Goal: Task Accomplishment & Management: Manage account settings

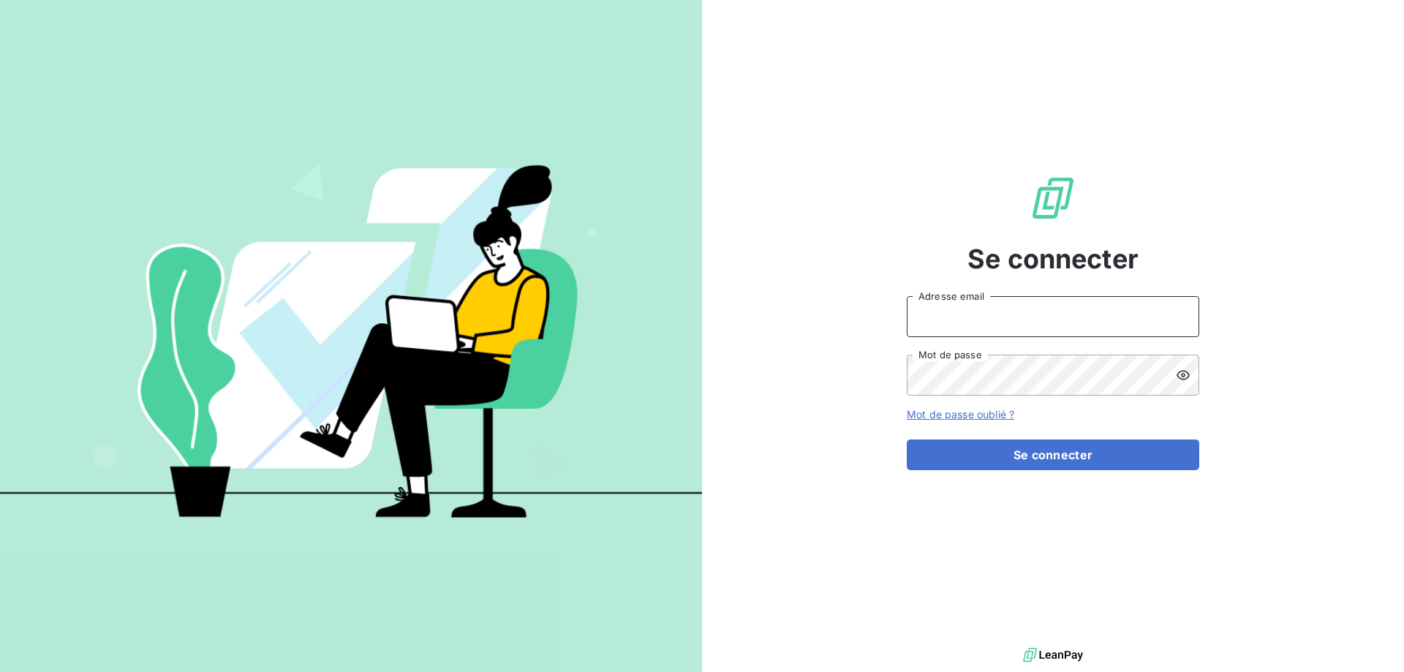
type input "[EMAIL_ADDRESS][DOMAIN_NAME]"
click at [991, 477] on div "Se connecter [EMAIL_ADDRESS][DOMAIN_NAME] Adresse email Mot de passe Mot de pas…" at bounding box center [1052, 322] width 292 height 644
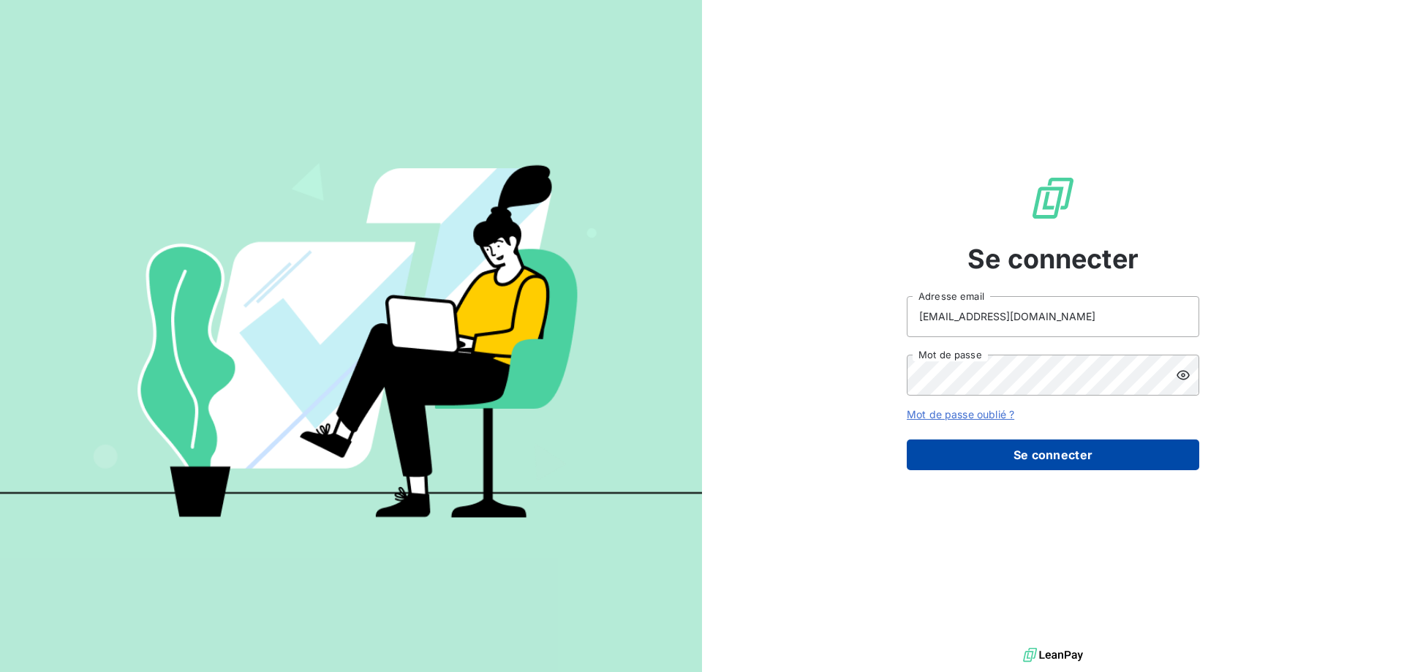
click at [987, 466] on button "Se connecter" at bounding box center [1052, 454] width 292 height 31
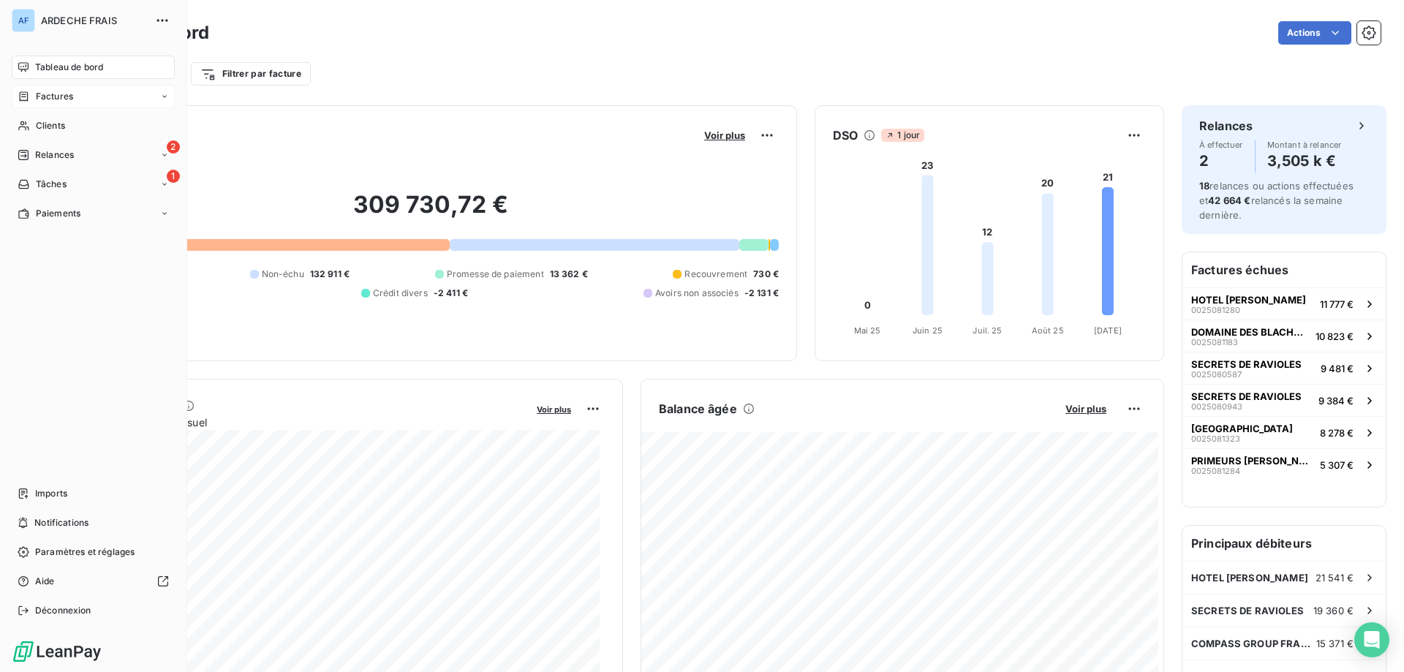
click at [121, 92] on div "Factures" at bounding box center [93, 96] width 163 height 23
click at [72, 151] on div "Avoirs" at bounding box center [101, 154] width 145 height 23
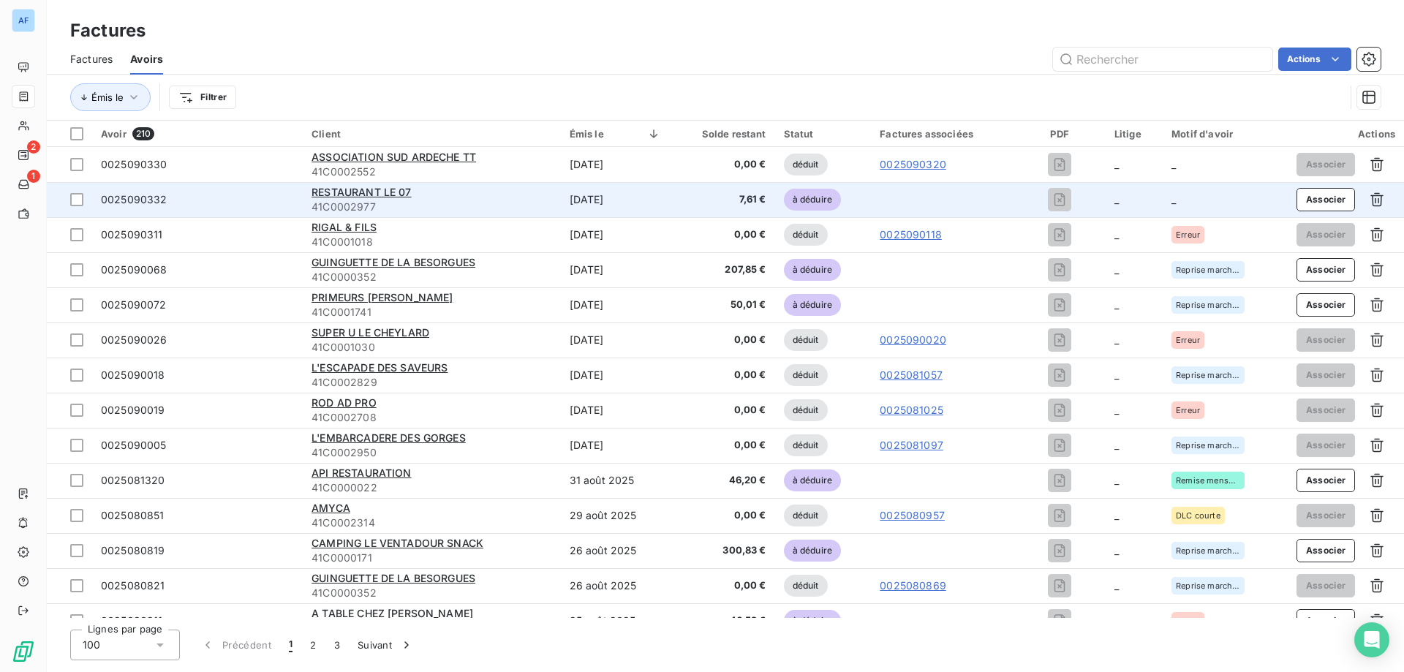
click at [618, 200] on td "[DATE]" at bounding box center [615, 199] width 109 height 35
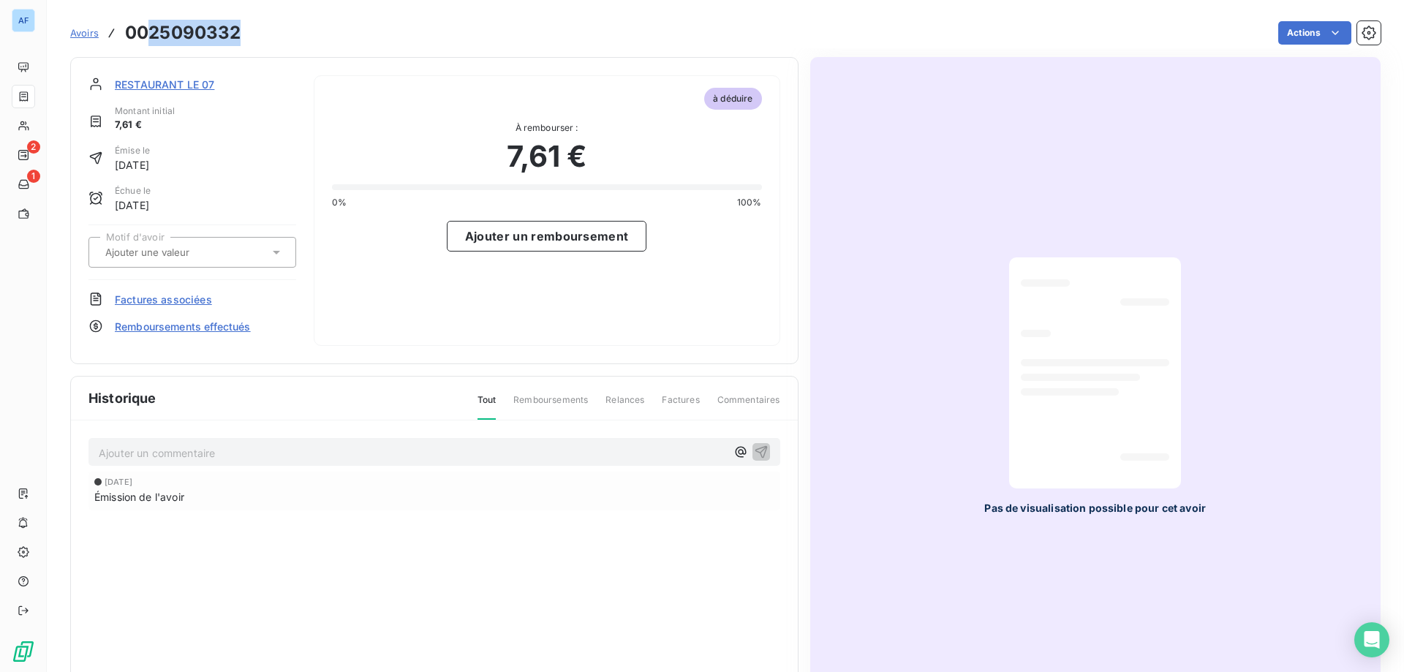
drag, startPoint x: 246, startPoint y: 35, endPoint x: 152, endPoint y: 27, distance: 93.9
click at [152, 27] on div "Avoirs 0025090332 Actions" at bounding box center [725, 33] width 1310 height 31
copy h3 "25090332"
click at [205, 252] on input "text" at bounding box center [177, 252] width 147 height 13
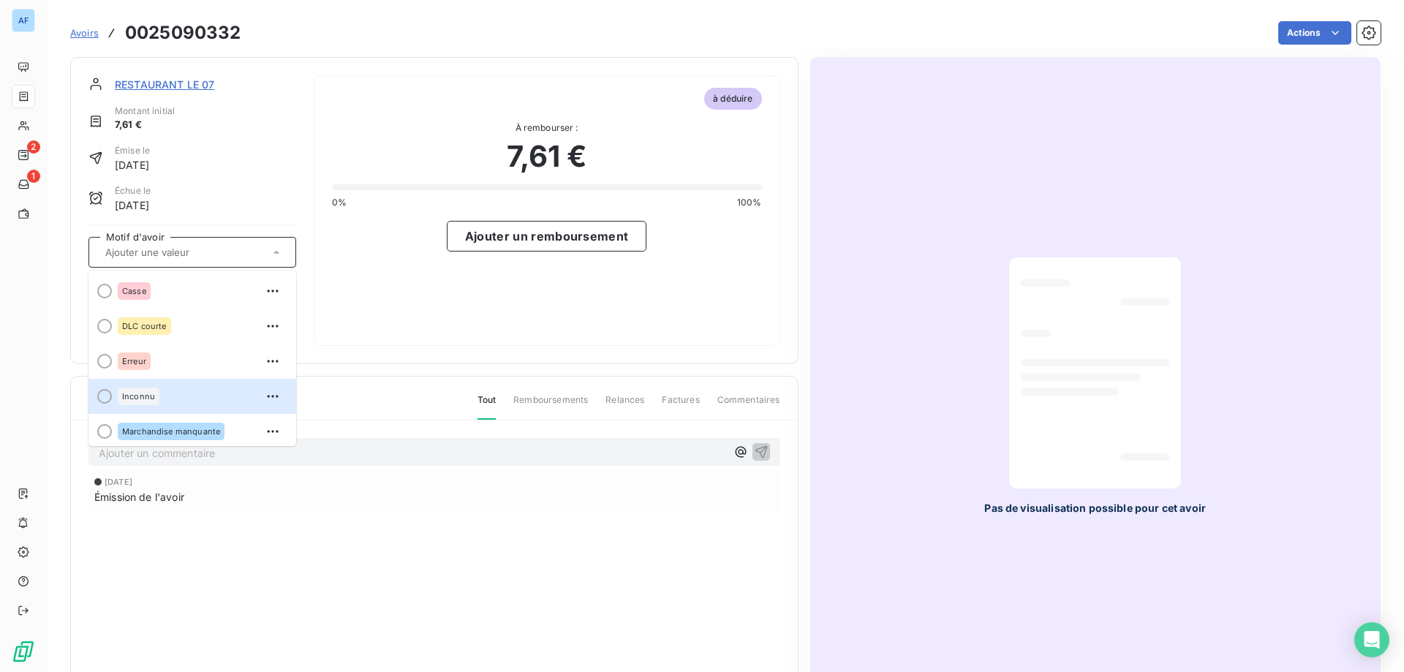
scroll to position [146, 0]
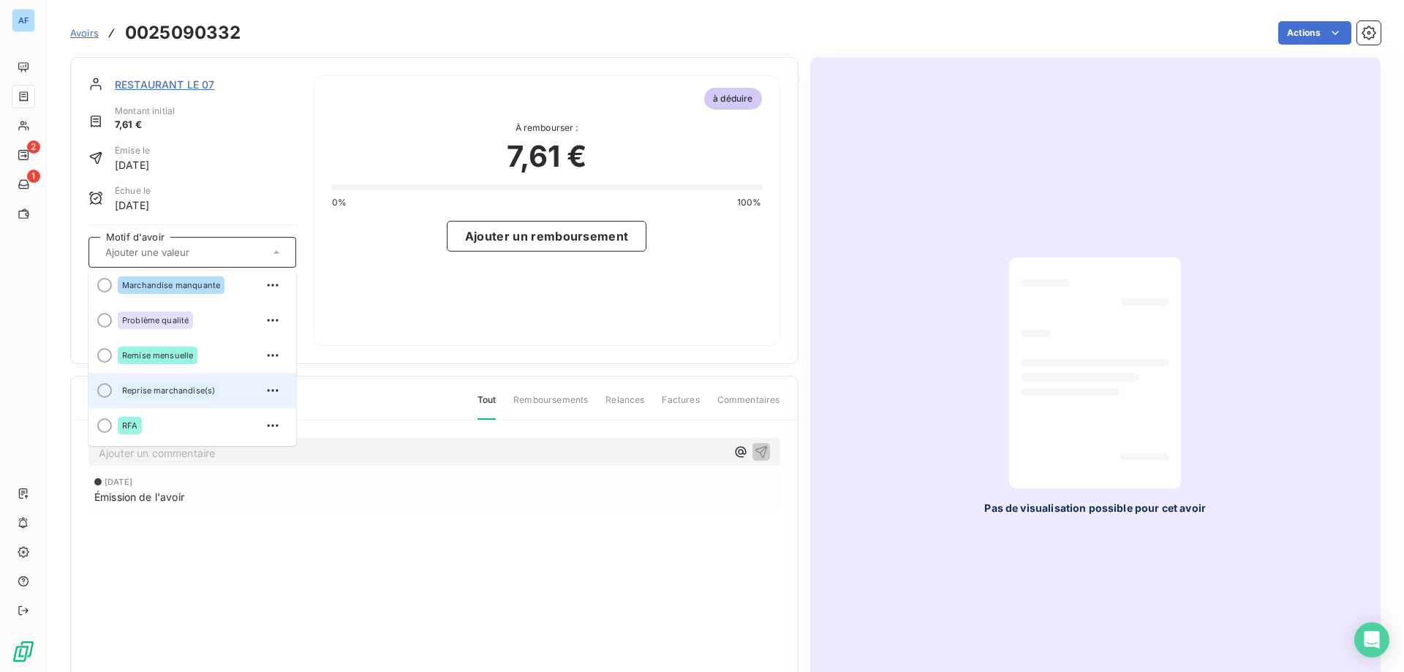
click at [185, 387] on span "Reprise marchandise(s)" at bounding box center [168, 390] width 93 height 9
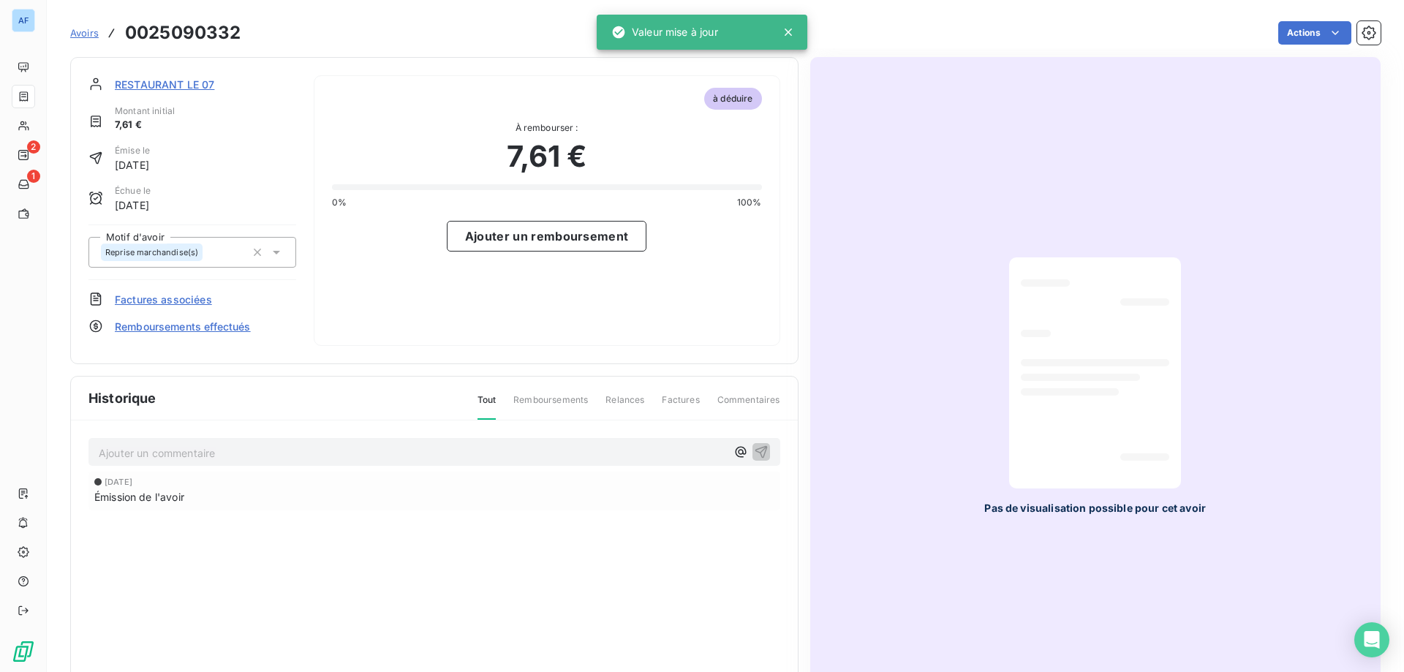
click at [187, 304] on span "Factures associées" at bounding box center [163, 299] width 97 height 15
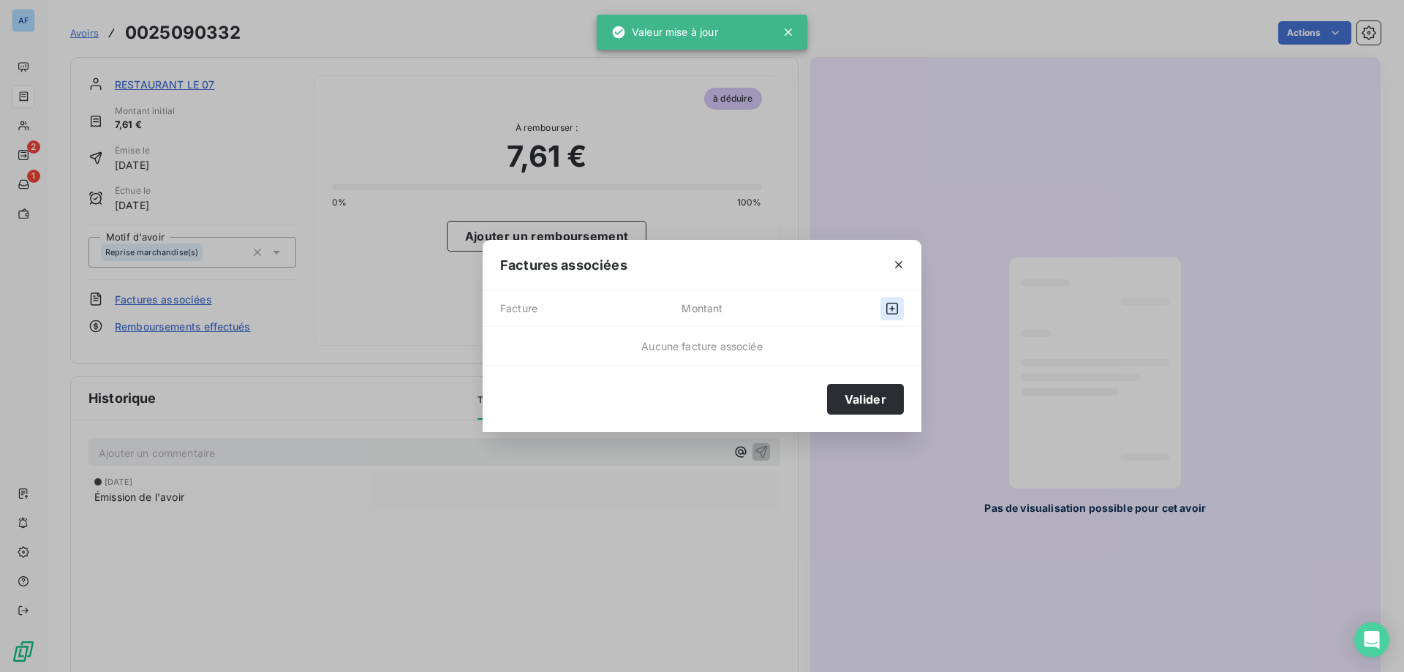
click at [893, 309] on icon "button" at bounding box center [892, 308] width 15 height 15
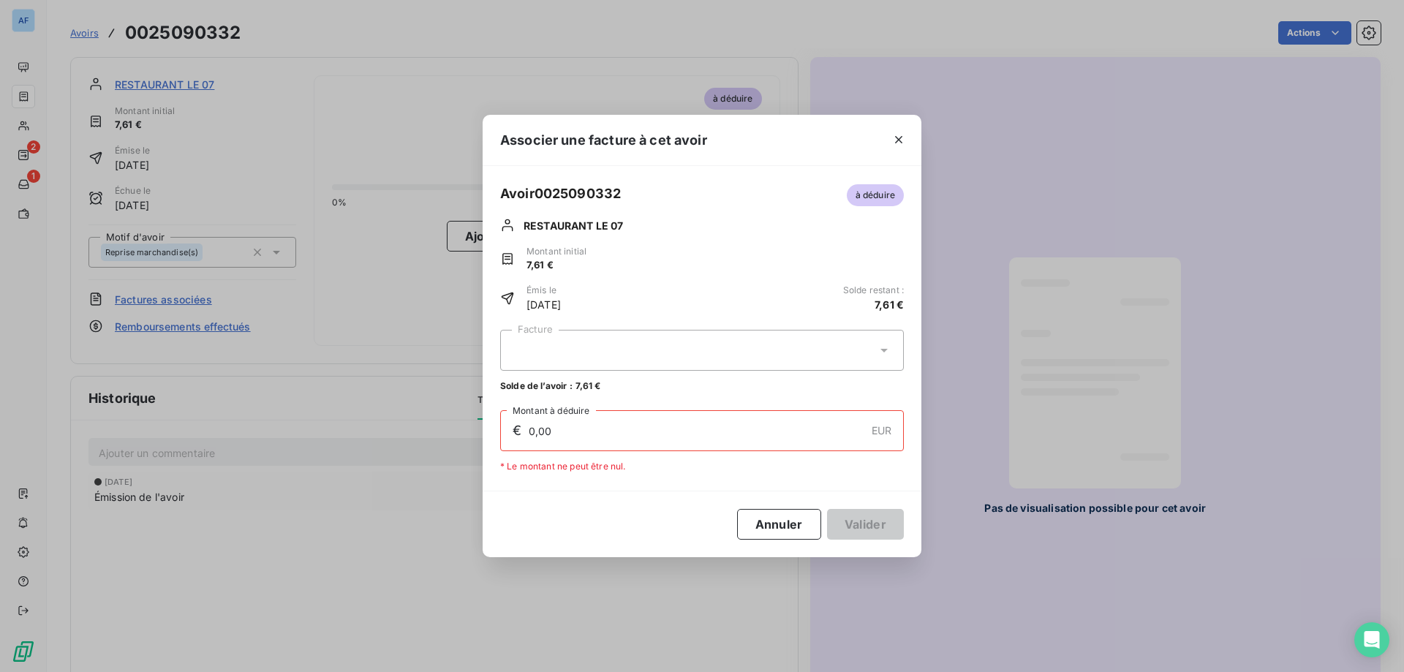
click at [716, 355] on div at bounding box center [702, 350] width 404 height 41
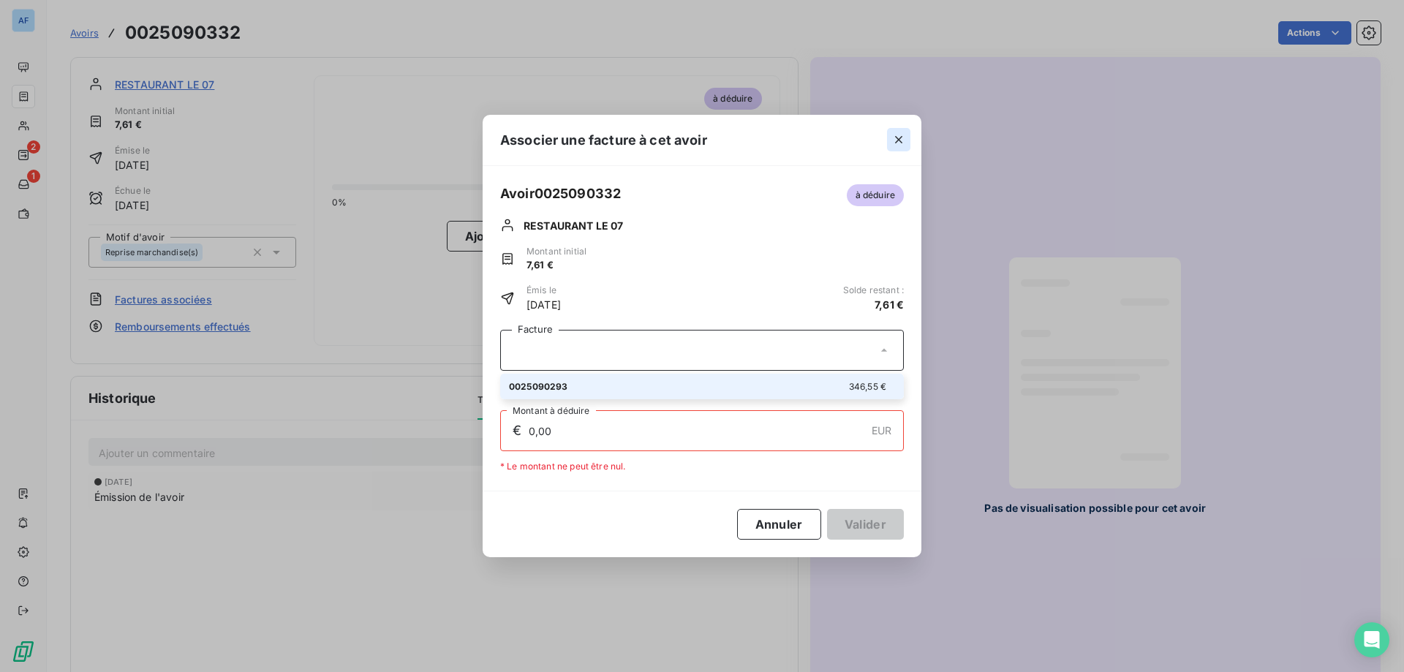
click at [901, 129] on div at bounding box center [898, 140] width 45 height 50
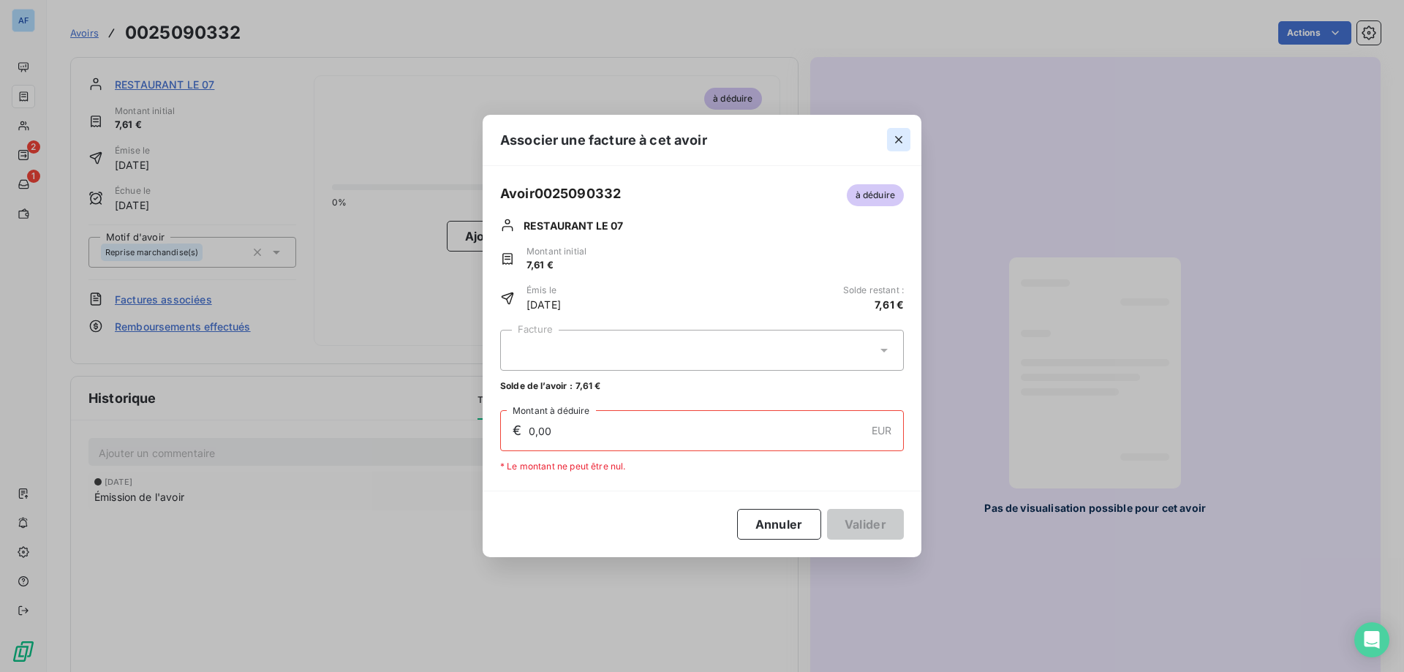
click at [901, 135] on icon "button" at bounding box center [898, 139] width 15 height 15
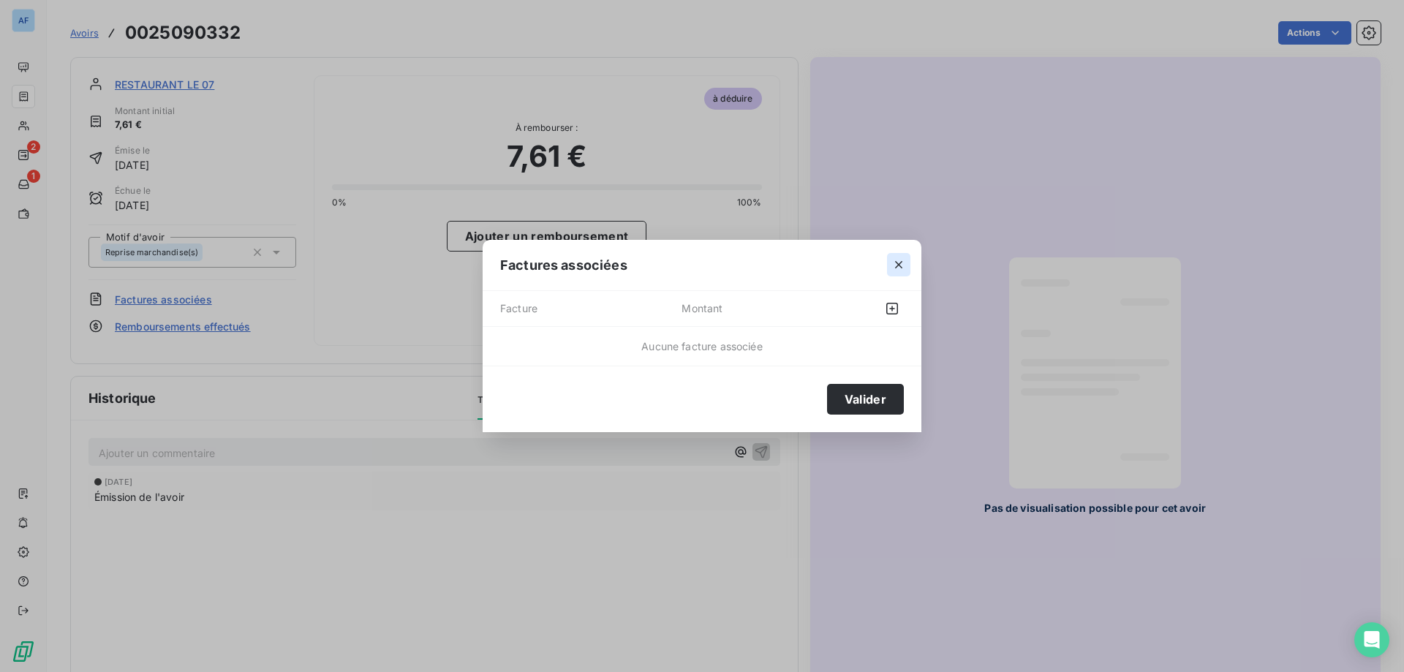
click at [895, 270] on icon "button" at bounding box center [898, 264] width 15 height 15
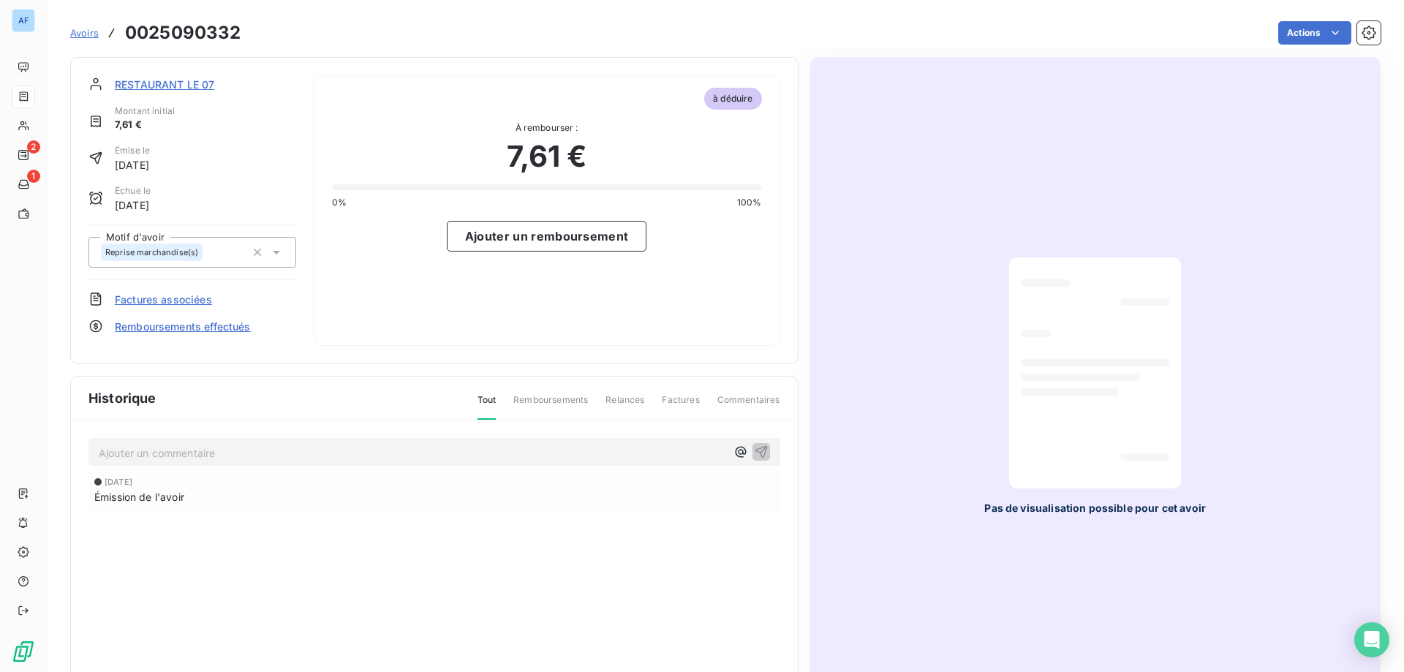
click at [86, 34] on span "Avoirs" at bounding box center [84, 33] width 29 height 12
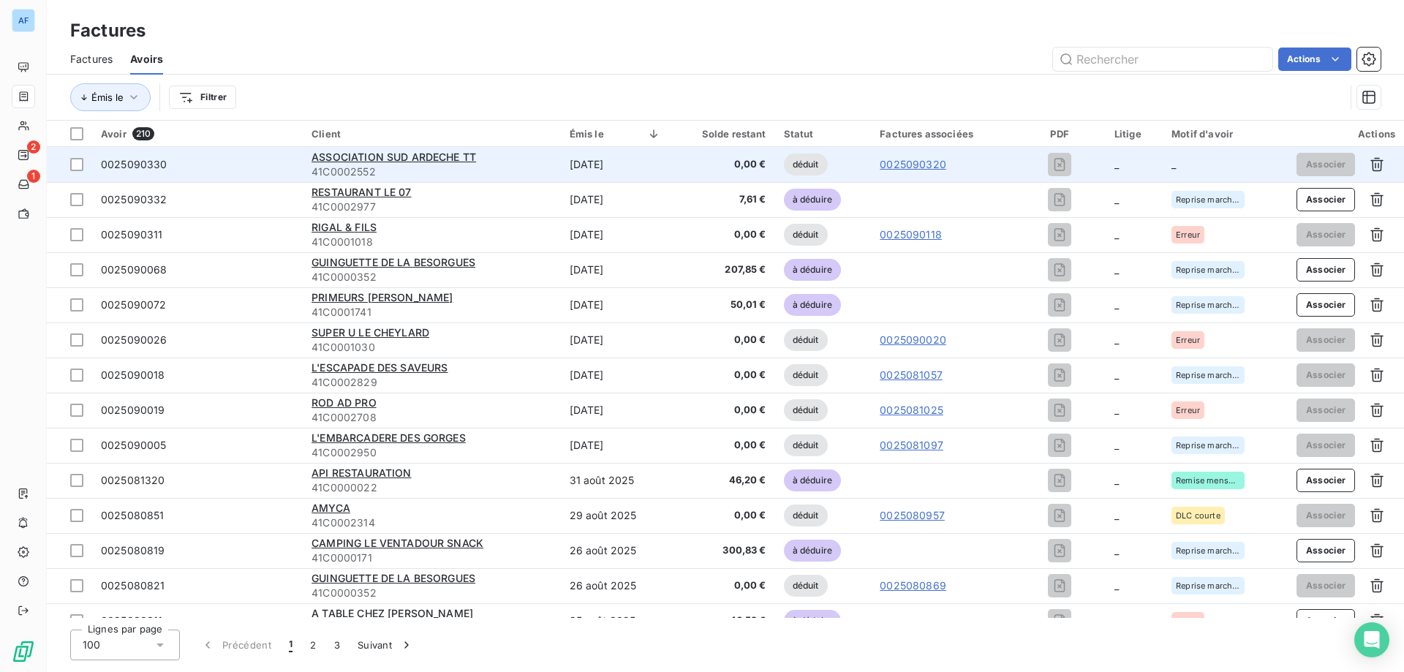
click at [220, 169] on div "0025090330" at bounding box center [197, 164] width 193 height 15
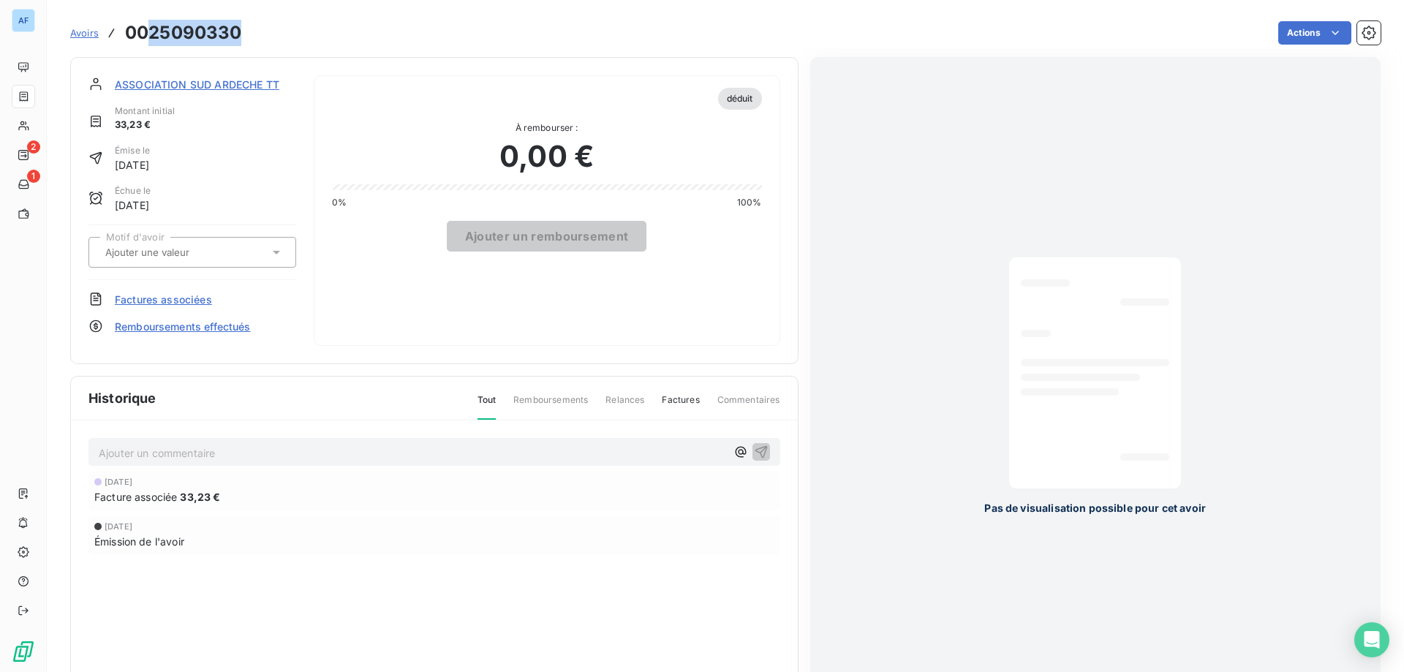
drag, startPoint x: 245, startPoint y: 29, endPoint x: 149, endPoint y: 33, distance: 95.8
click at [149, 33] on div "Avoirs 0025090330 Actions" at bounding box center [725, 33] width 1310 height 31
copy h3 "25090330"
click at [193, 240] on div at bounding box center [192, 252] width 208 height 31
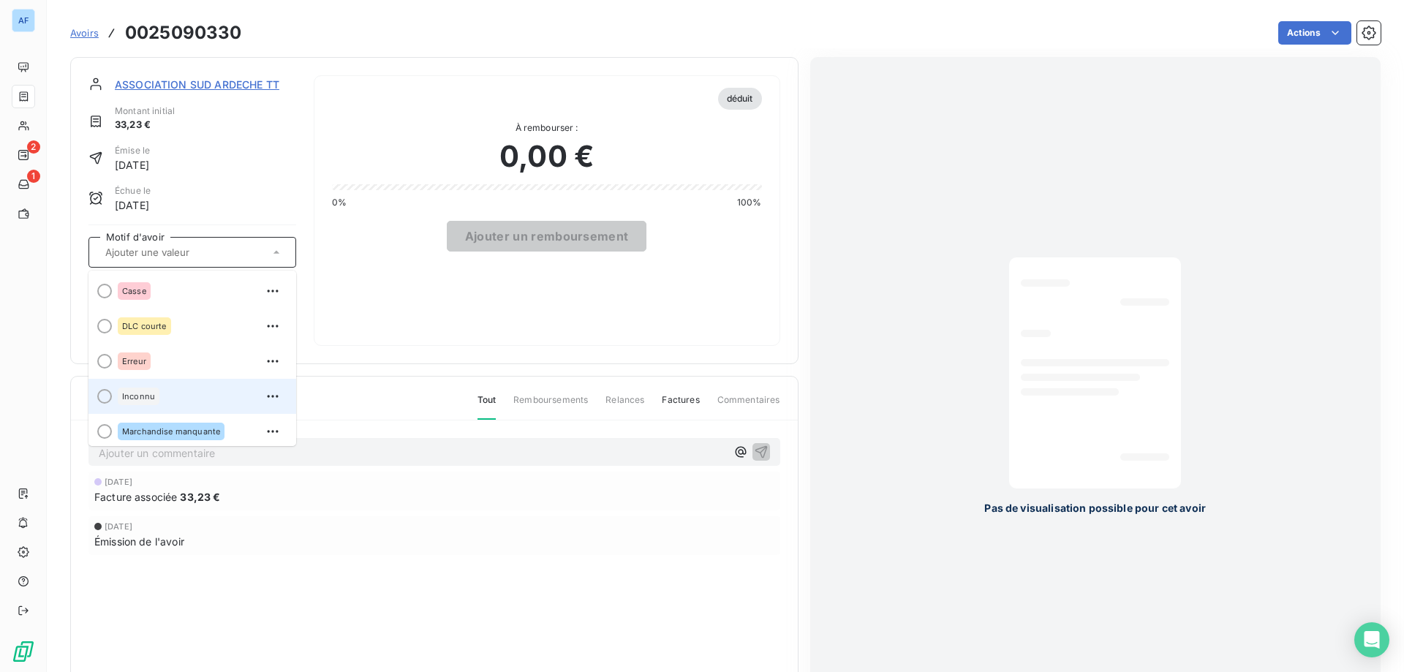
scroll to position [146, 0]
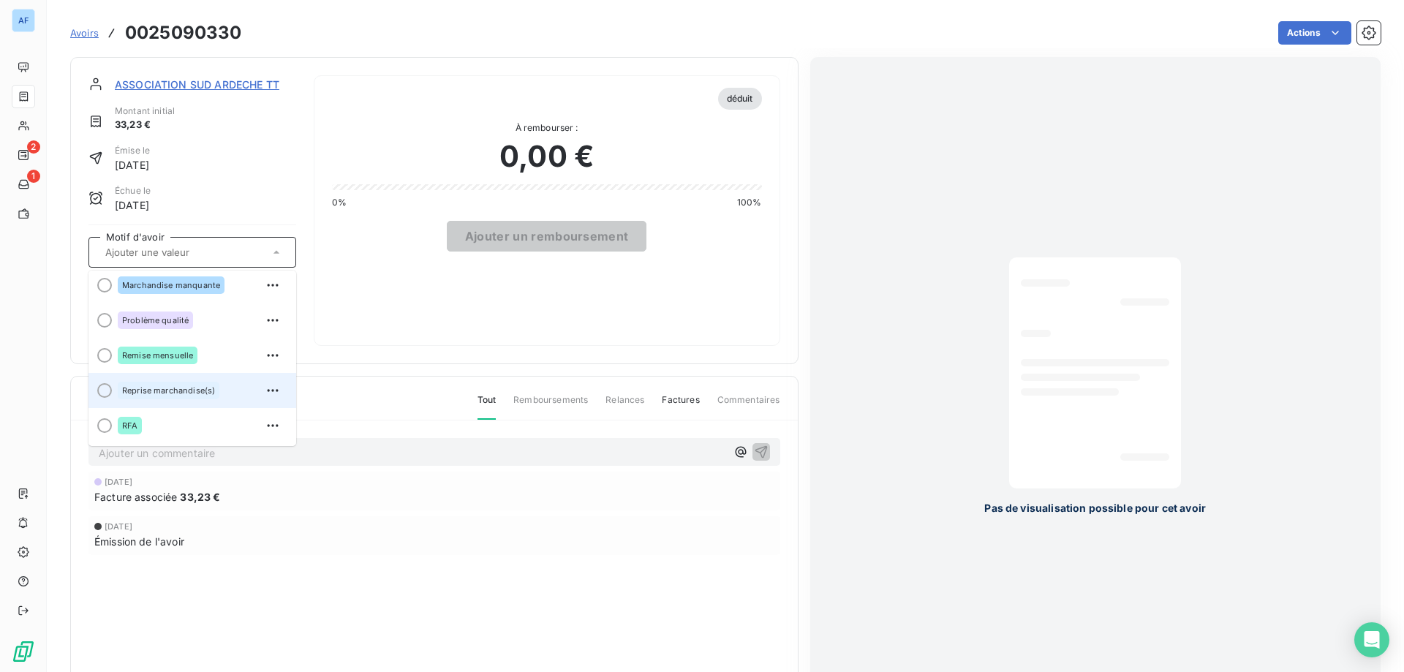
click at [175, 394] on span "Reprise marchandise(s)" at bounding box center [168, 390] width 93 height 9
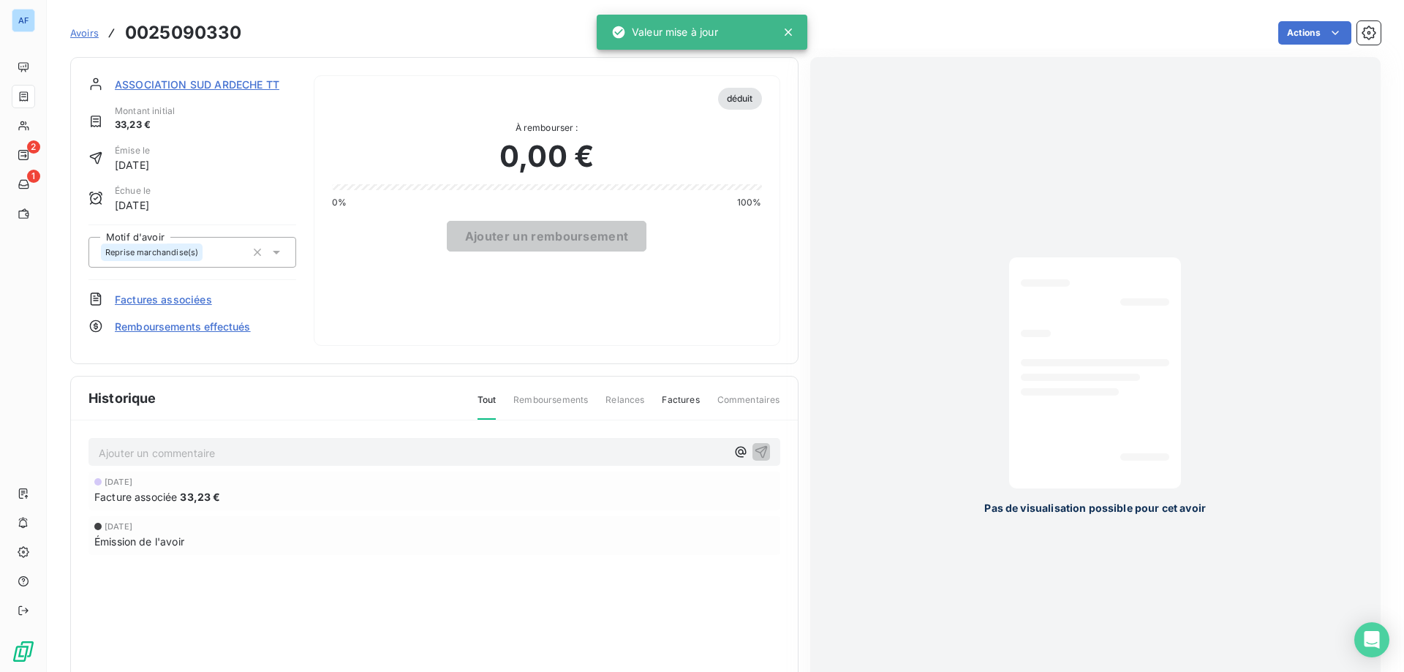
click at [153, 298] on span "Factures associées" at bounding box center [163, 299] width 97 height 15
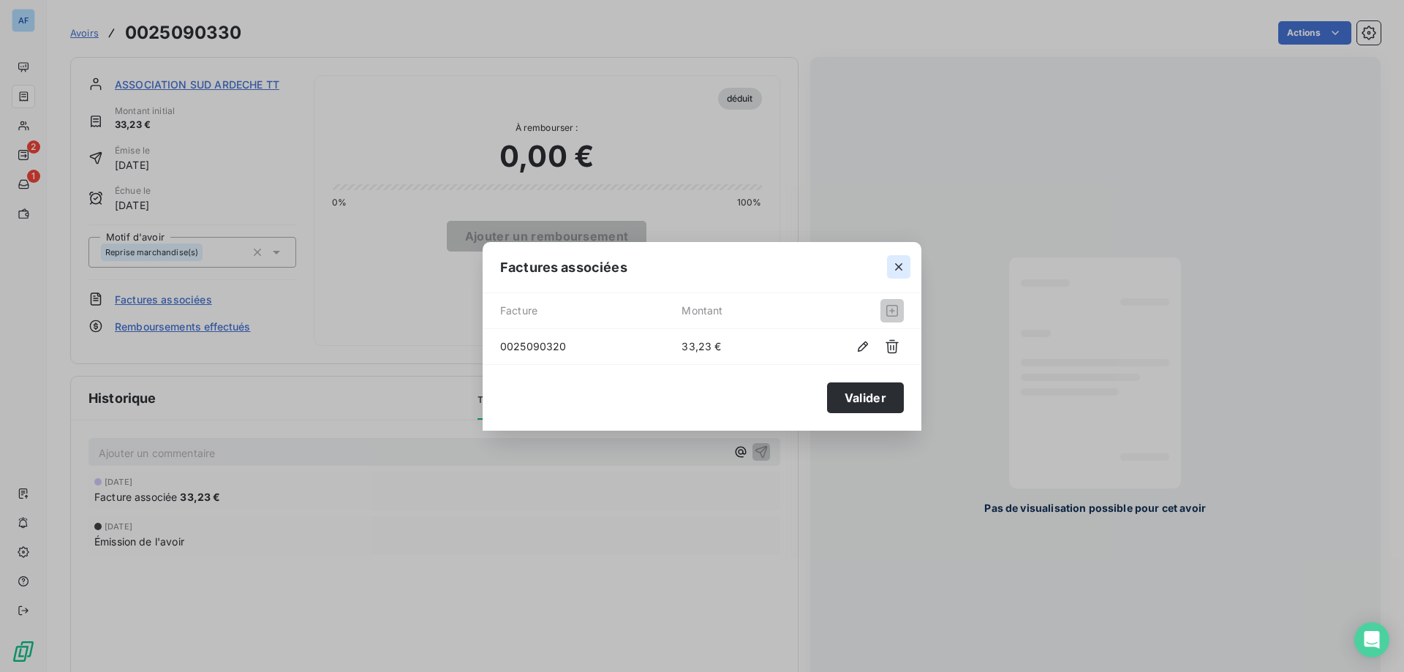
click at [904, 263] on icon "button" at bounding box center [898, 267] width 15 height 15
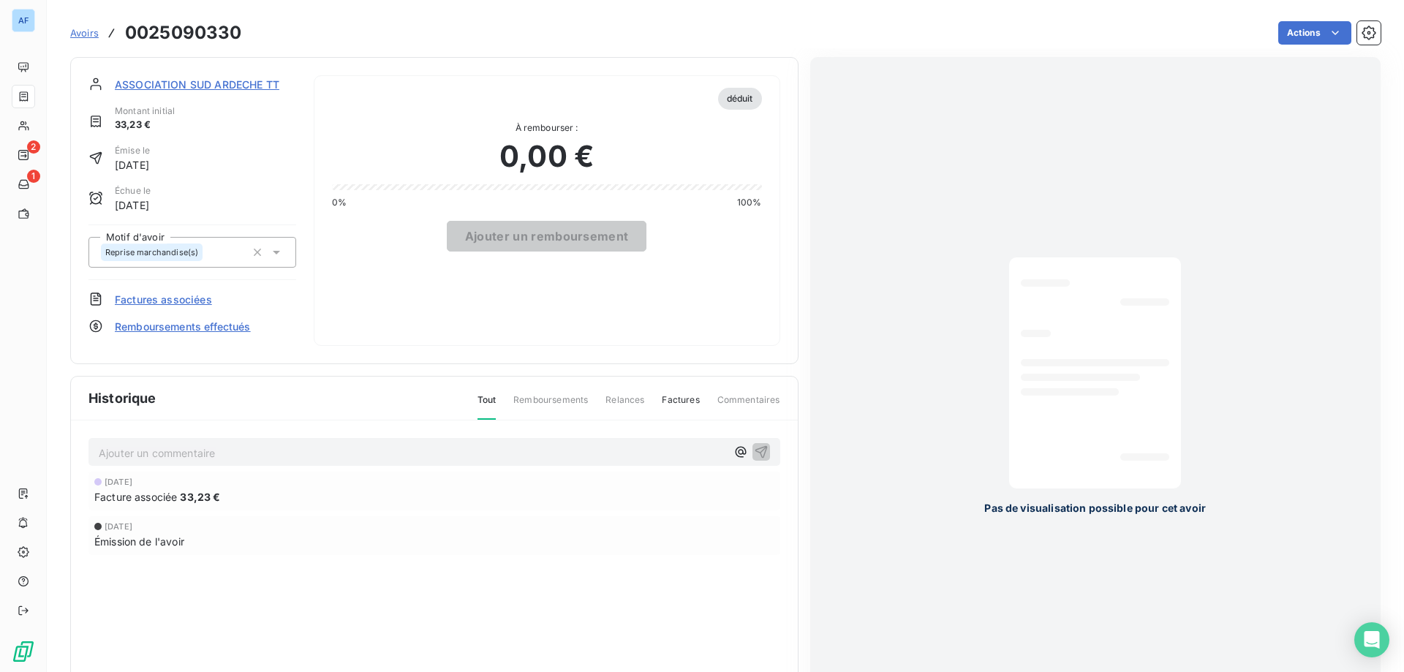
click at [86, 33] on span "Avoirs" at bounding box center [84, 33] width 29 height 12
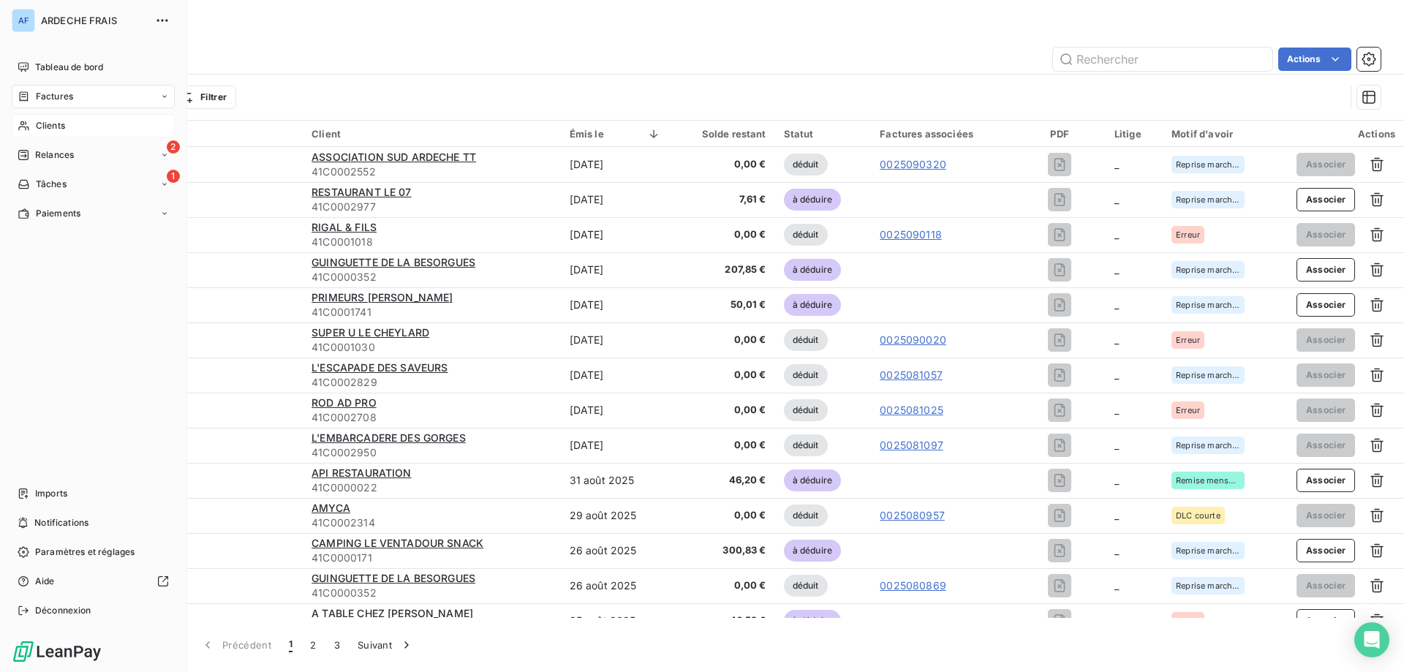
click at [56, 117] on div "Clients" at bounding box center [93, 125] width 163 height 23
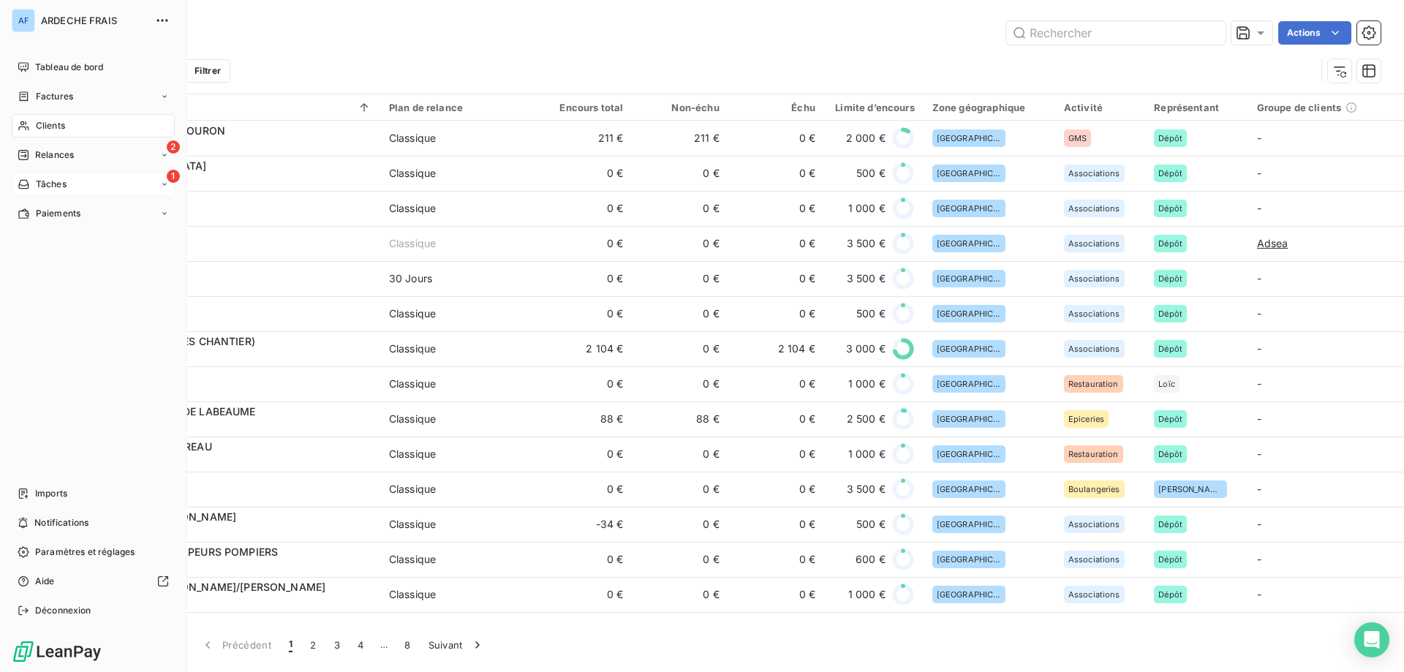
click at [77, 185] on div "1 Tâches" at bounding box center [93, 184] width 163 height 23
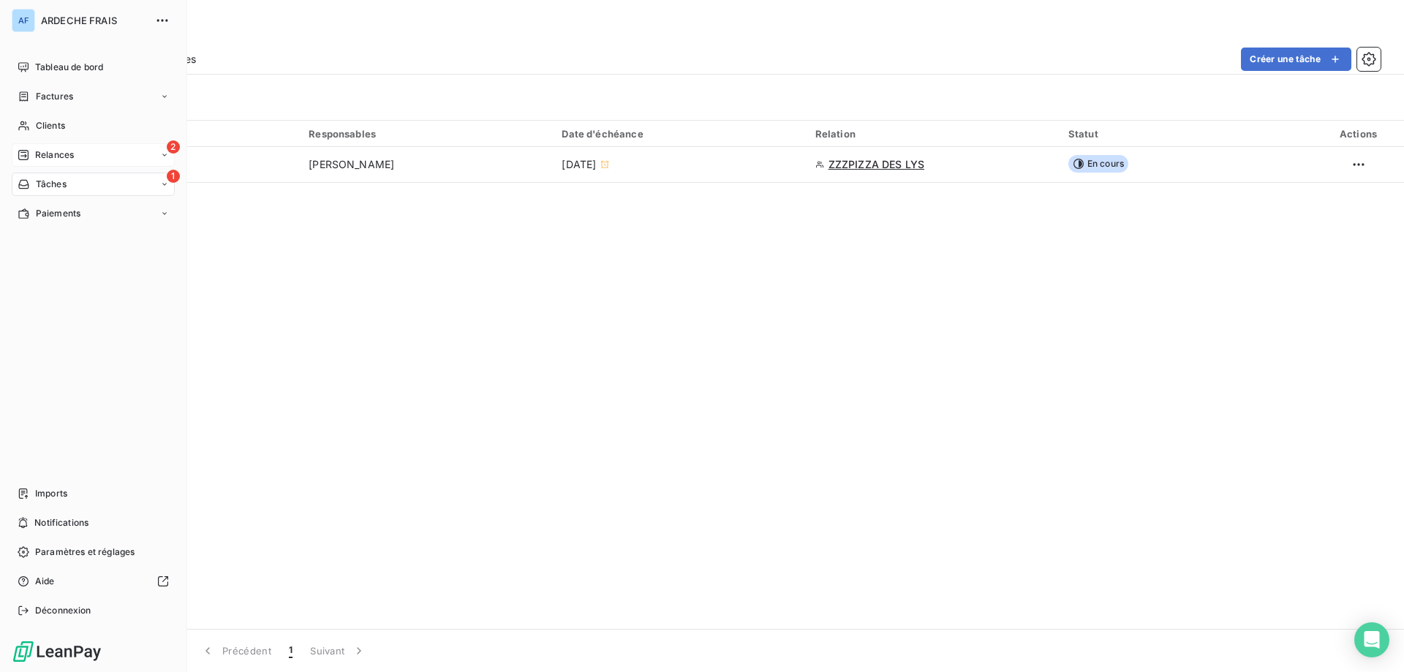
click at [35, 159] on span "Relances" at bounding box center [54, 154] width 39 height 13
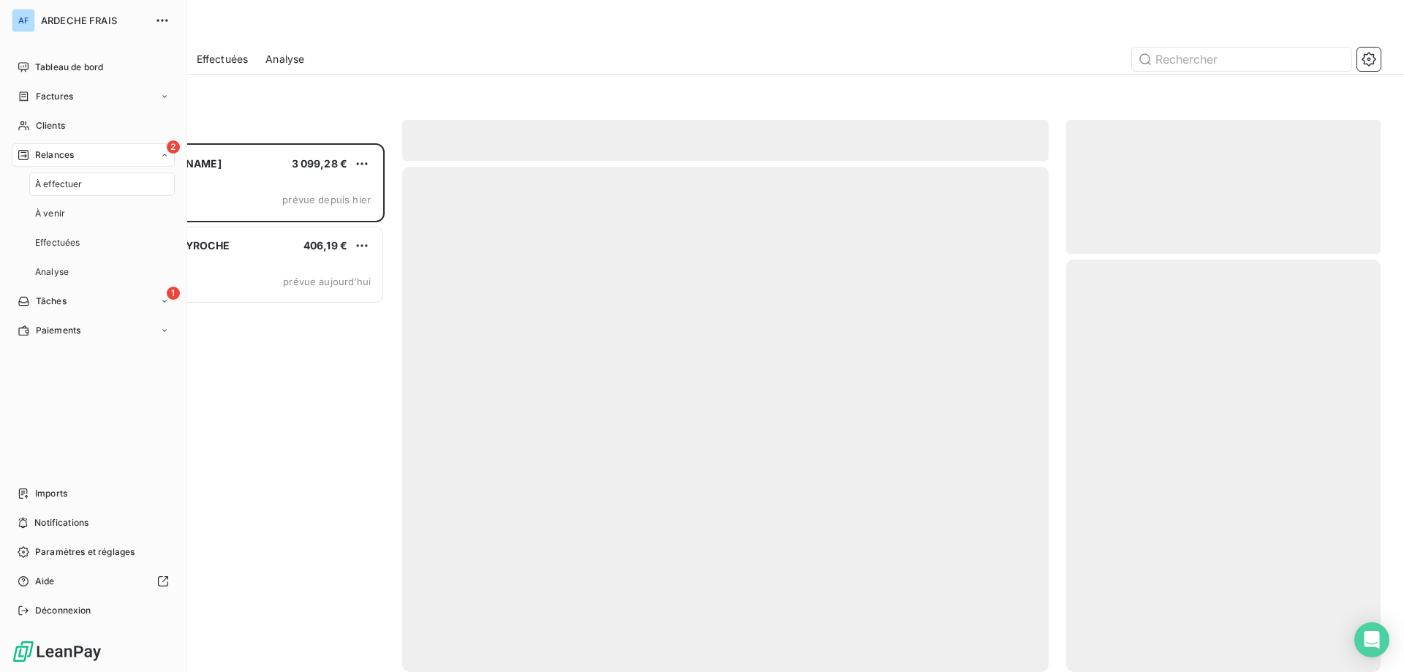
scroll to position [518, 303]
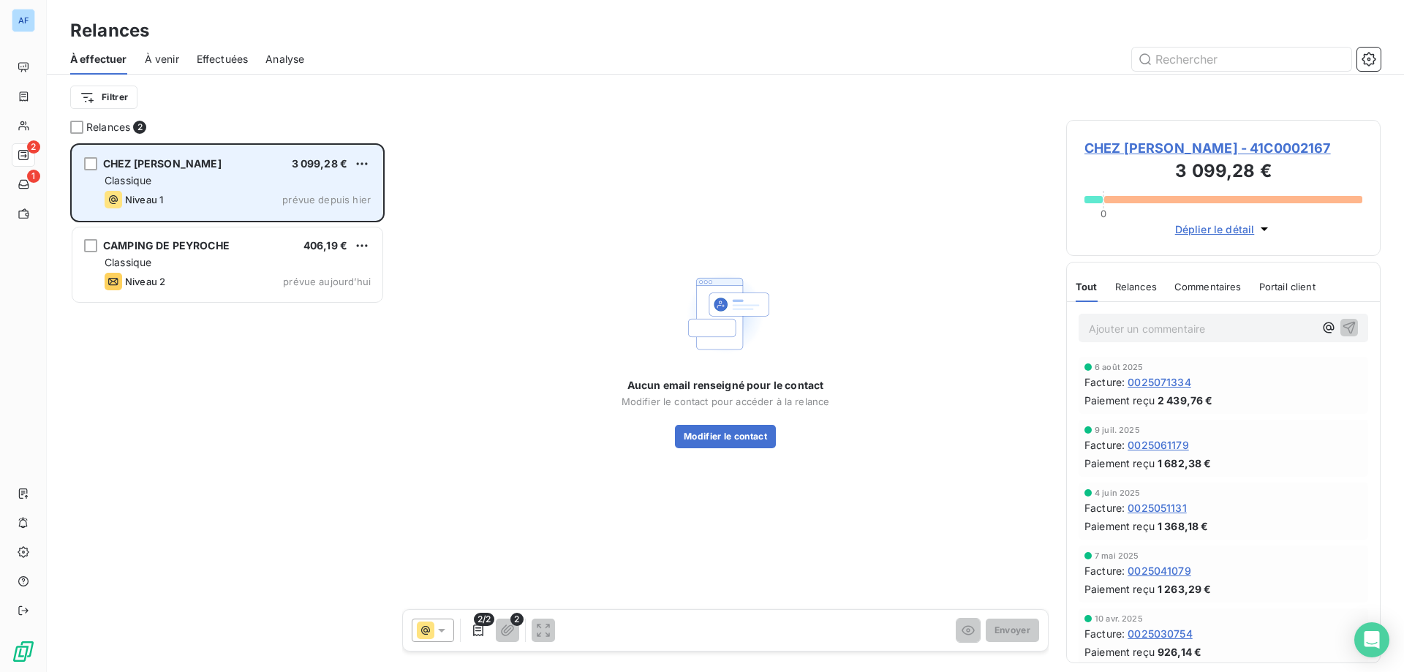
click at [226, 180] on div "Classique" at bounding box center [238, 180] width 266 height 15
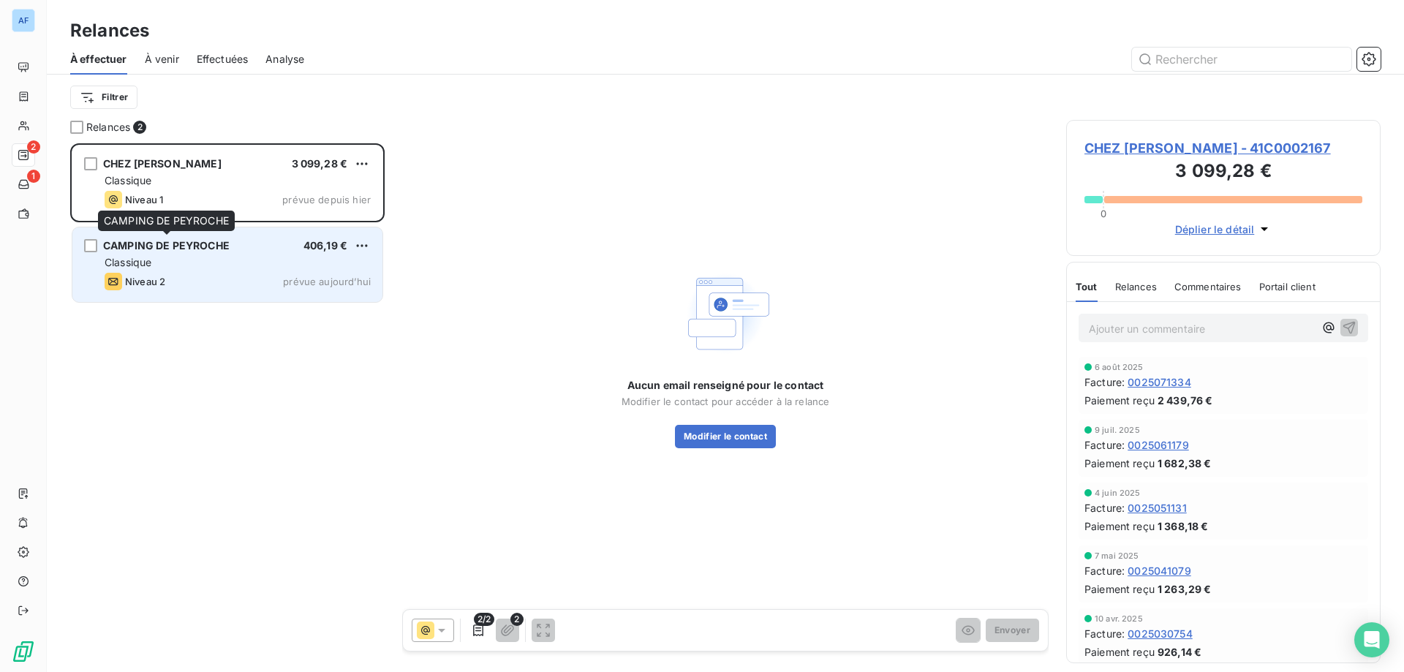
click at [224, 246] on span "CAMPING DE PEYROCHE" at bounding box center [166, 245] width 126 height 12
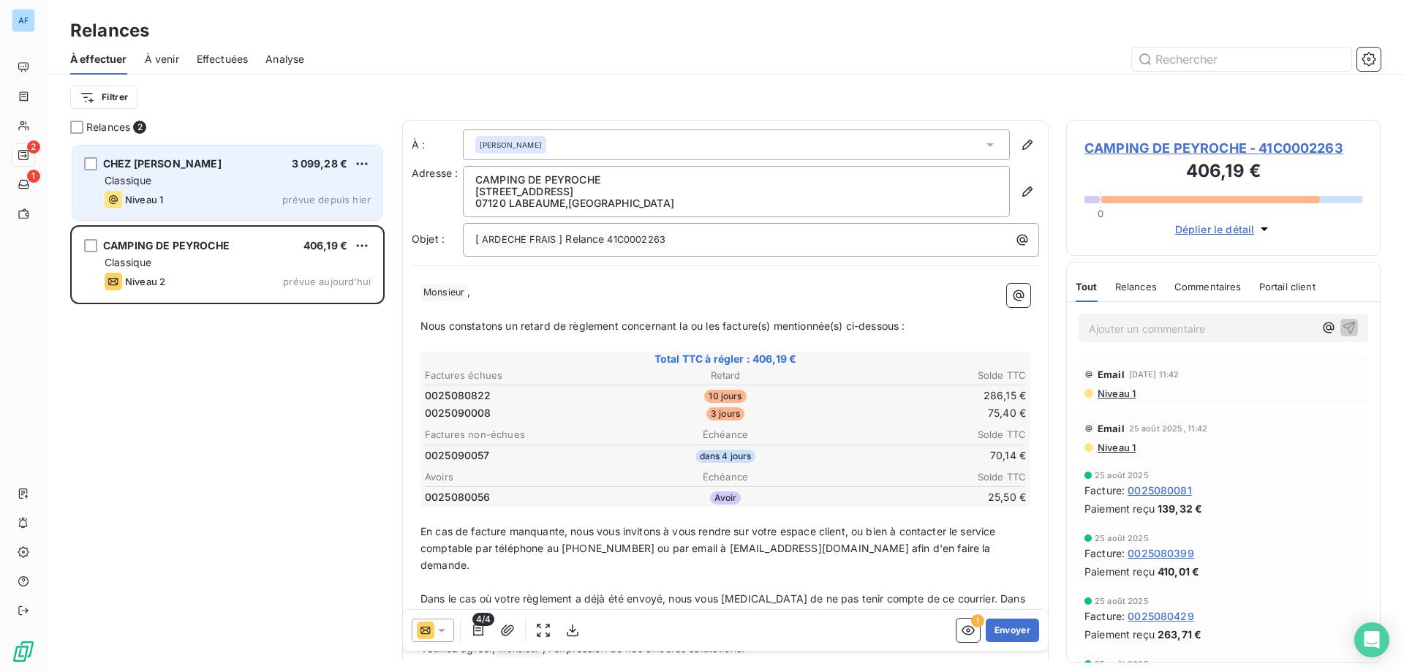
click at [208, 153] on div "CHEZ [PERSON_NAME] 3 099,28 € Classique Niveau 1 prévue depuis [DATE]" at bounding box center [227, 182] width 310 height 75
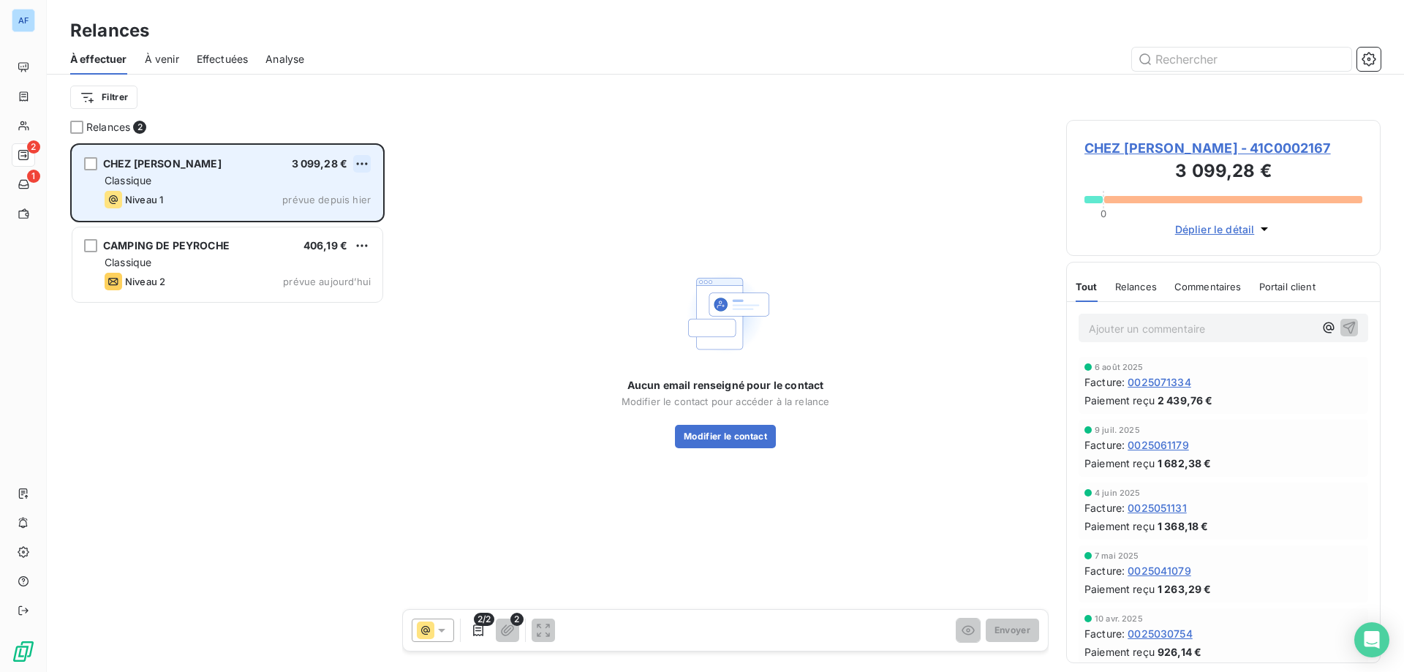
click at [363, 163] on html "AF 2 1 Relances À effectuer À venir Effectuées Analyse Filtrer Relances 2 CHEZ …" at bounding box center [702, 336] width 1404 height 672
click at [332, 215] on div "Passer cette action" at bounding box center [300, 219] width 131 height 23
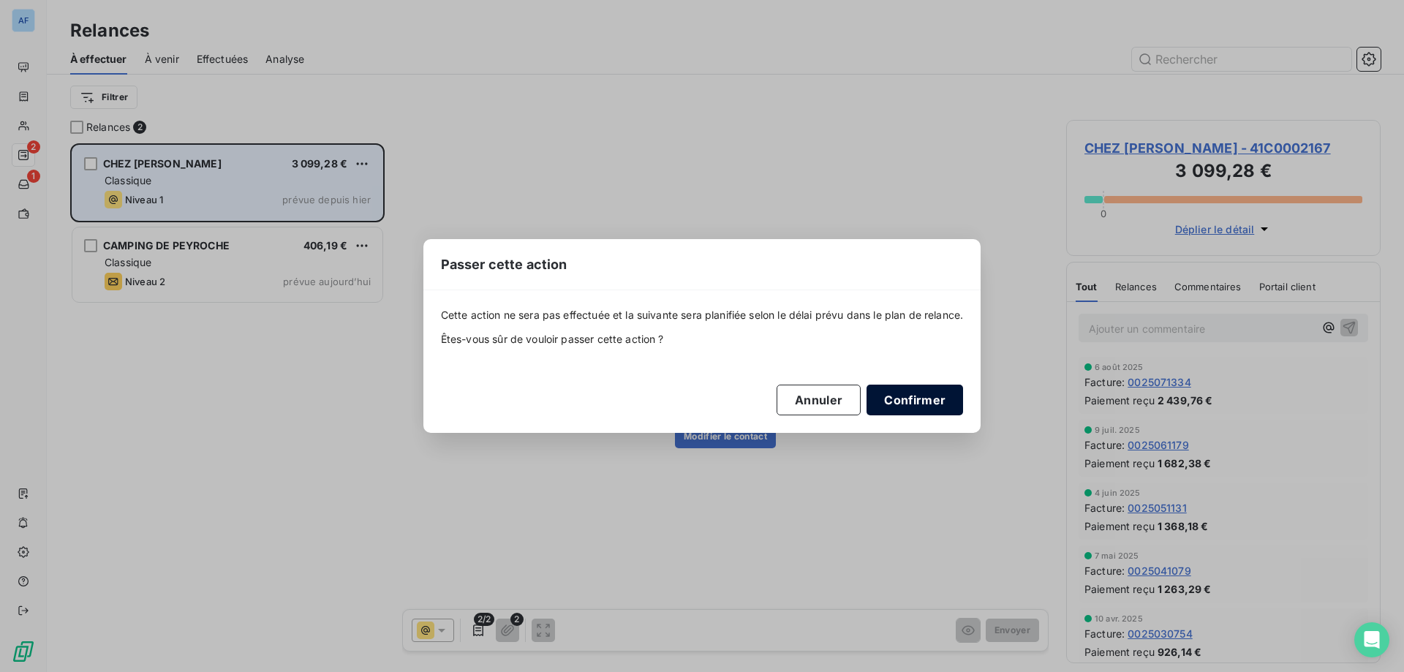
click at [907, 413] on button "Confirmer" at bounding box center [914, 400] width 96 height 31
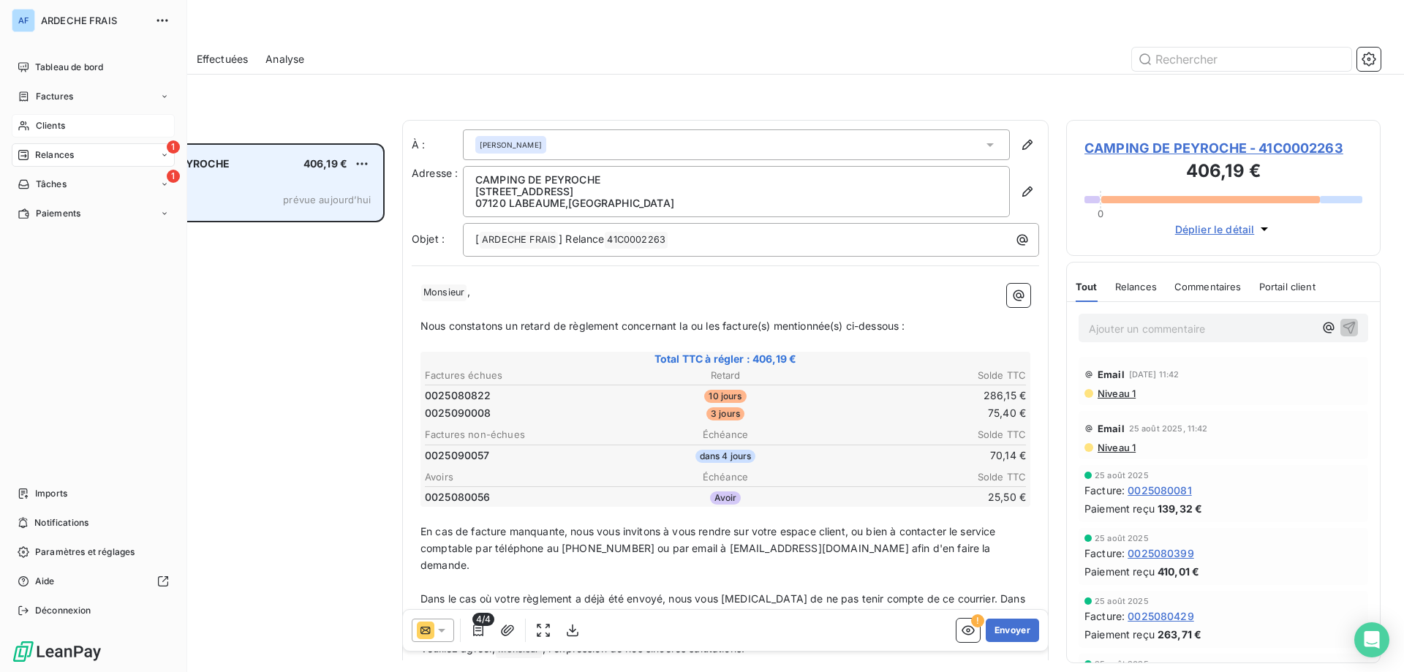
click at [37, 129] on span "Clients" at bounding box center [50, 125] width 29 height 13
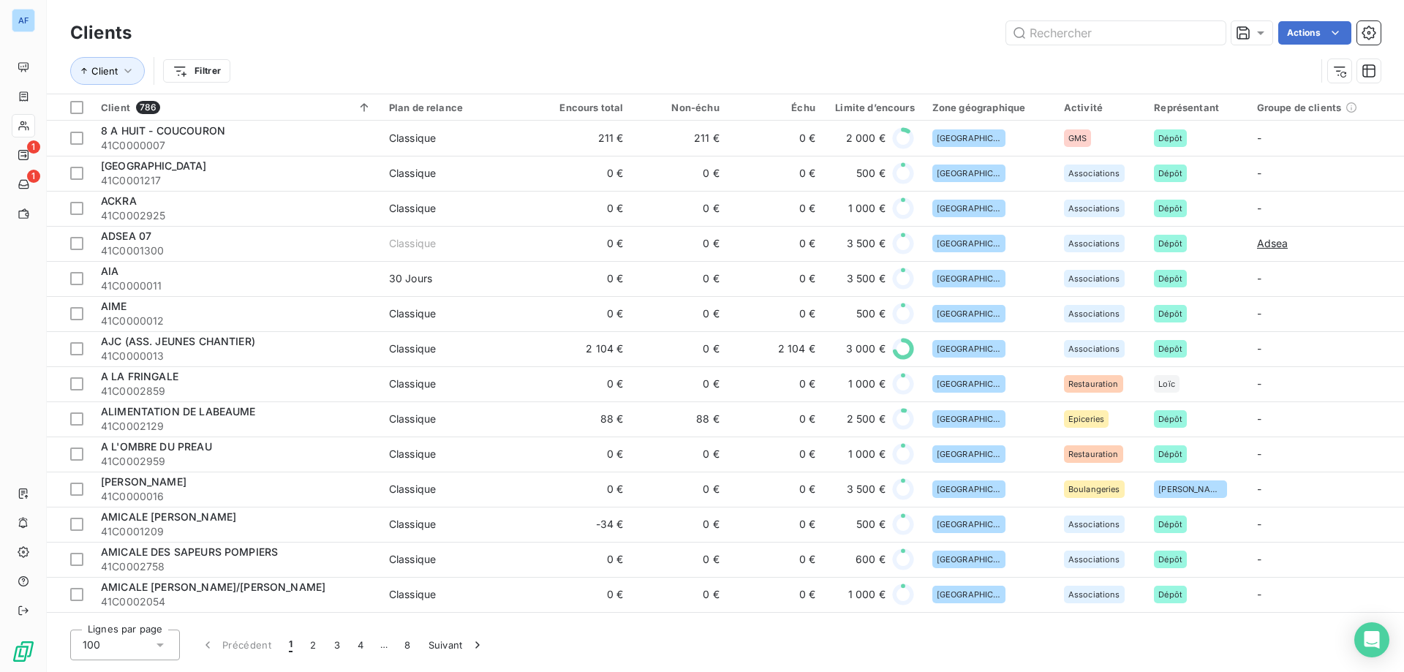
click at [124, 646] on div "100" at bounding box center [125, 644] width 110 height 31
click at [122, 584] on li "50" at bounding box center [125, 587] width 110 height 26
click at [1132, 35] on input "text" at bounding box center [1115, 32] width 219 height 23
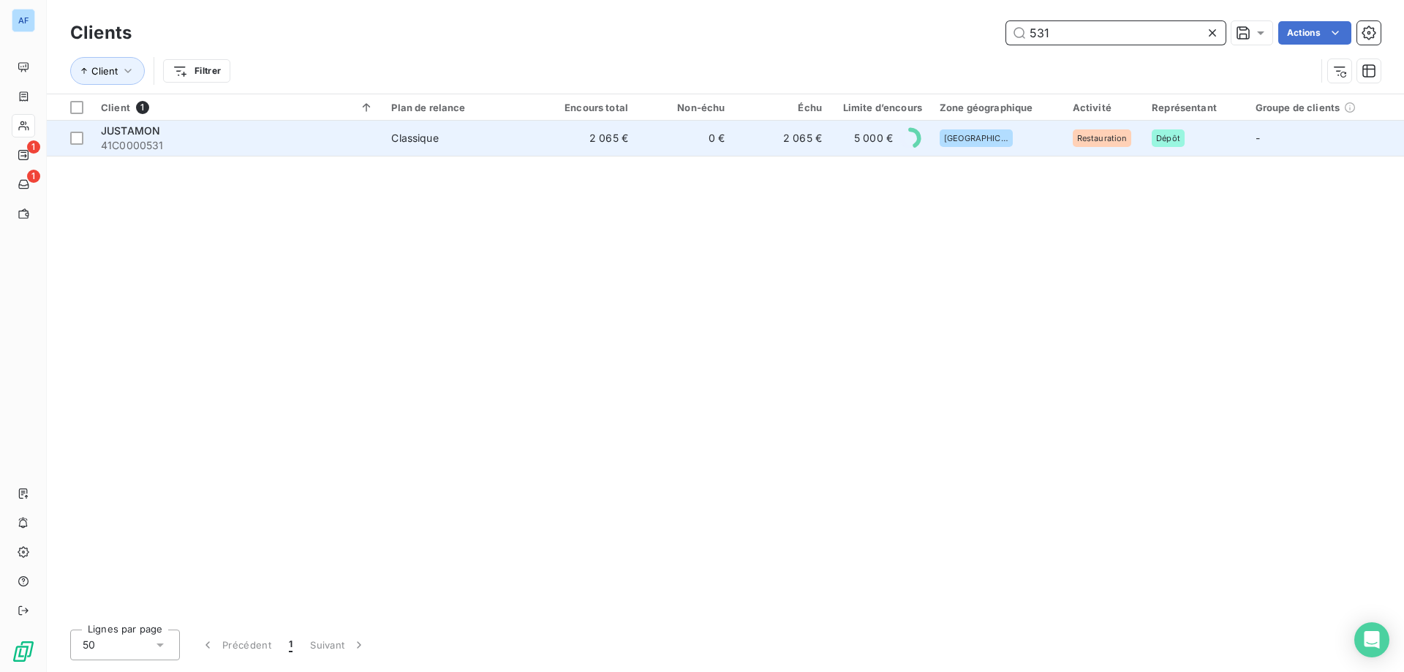
type input "531"
click at [287, 142] on span "41C0000531" at bounding box center [237, 145] width 273 height 15
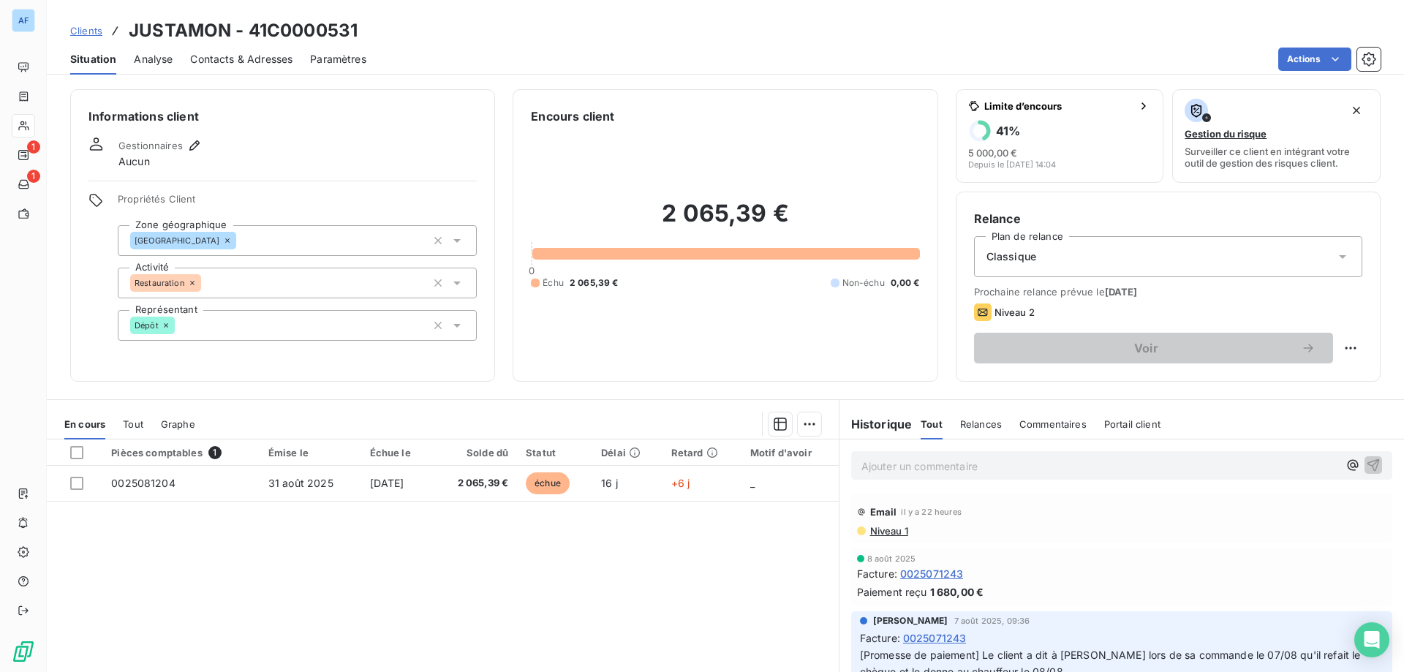
scroll to position [73, 0]
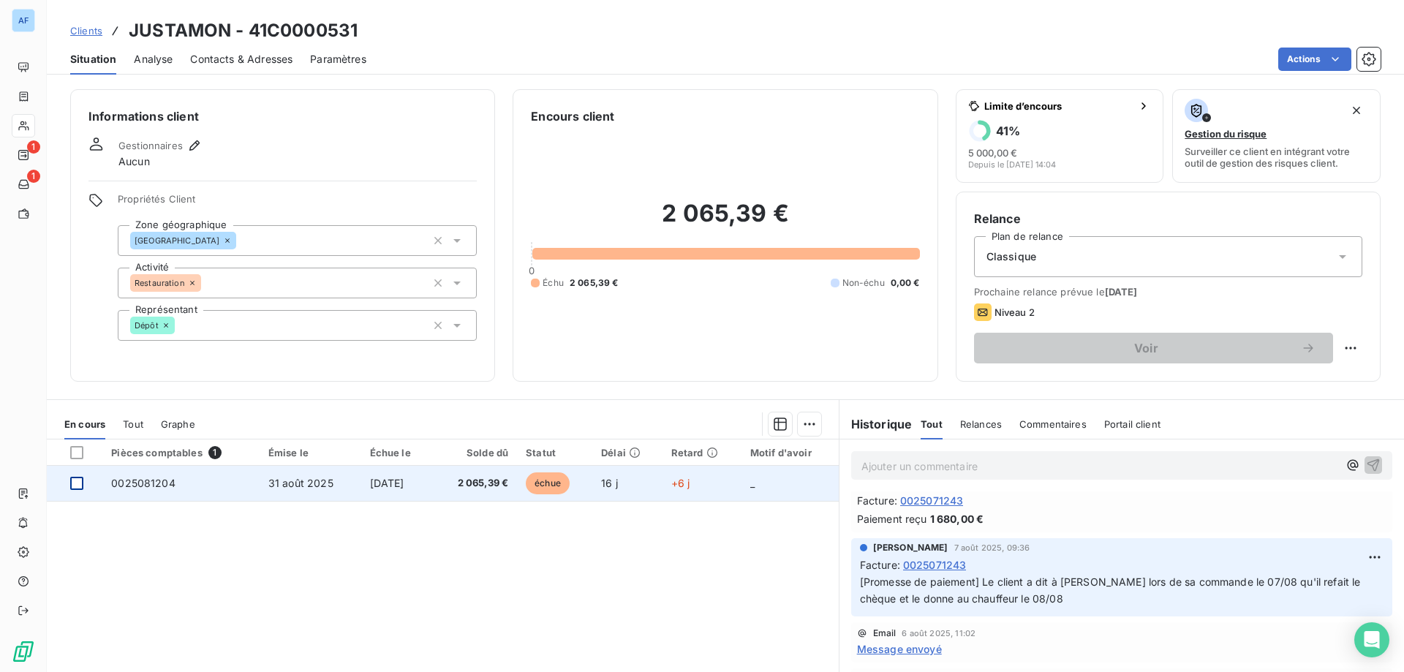
click at [77, 485] on div at bounding box center [76, 483] width 13 height 13
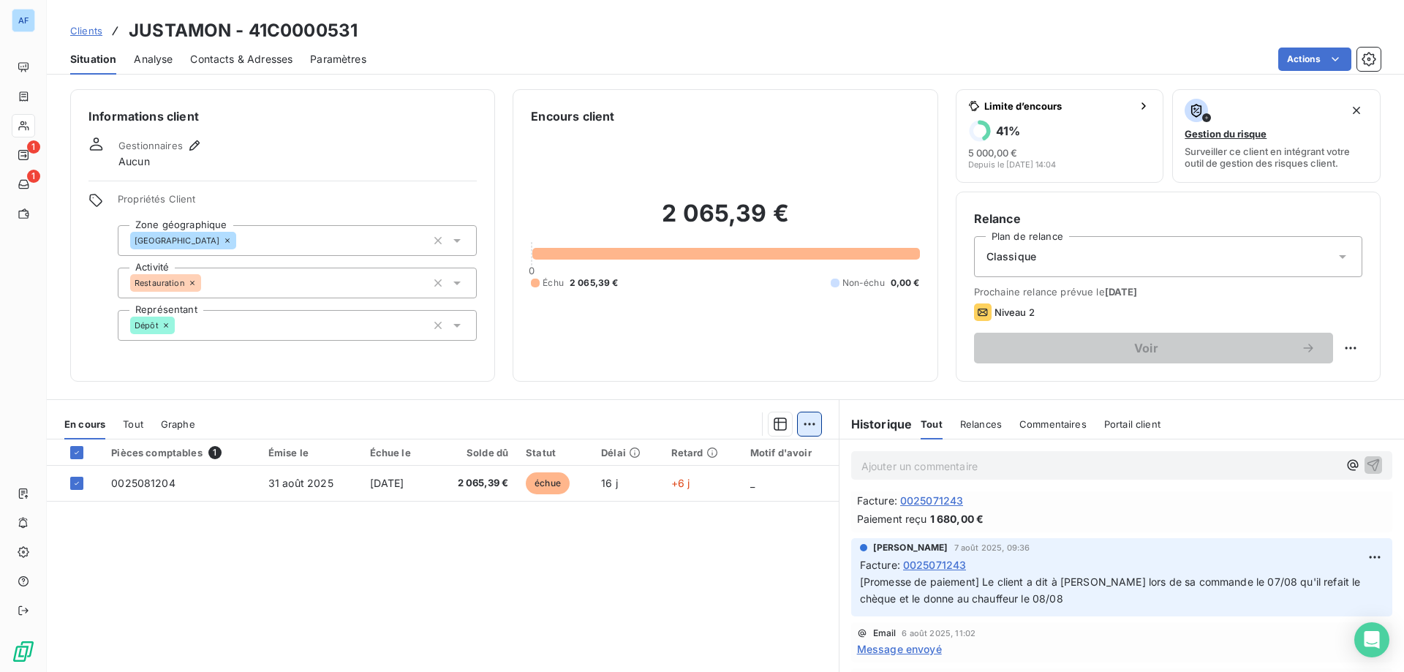
click at [806, 427] on html "AF 1 1 Clients JUSTAMON - 41C0000531 Situation Analyse Contacts & Adresses Para…" at bounding box center [702, 336] width 1404 height 672
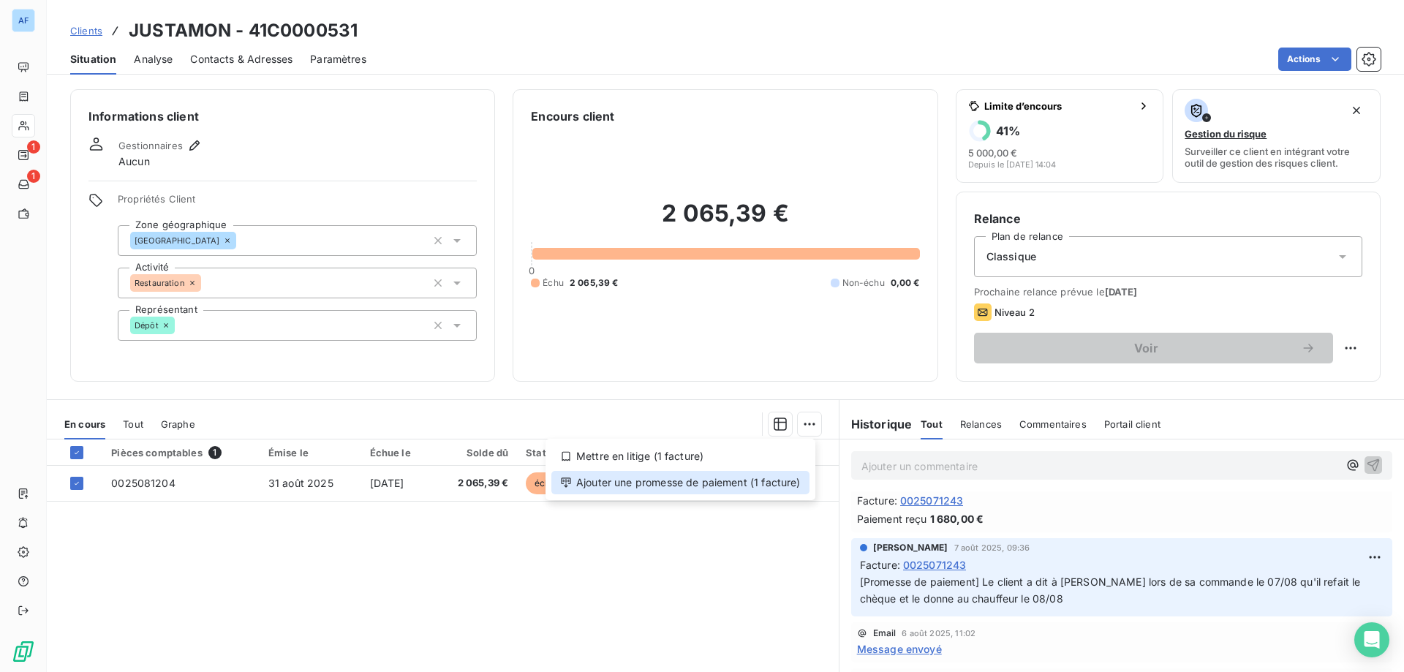
click at [721, 479] on div "Ajouter une promesse de paiement (1 facture)" at bounding box center [680, 482] width 258 height 23
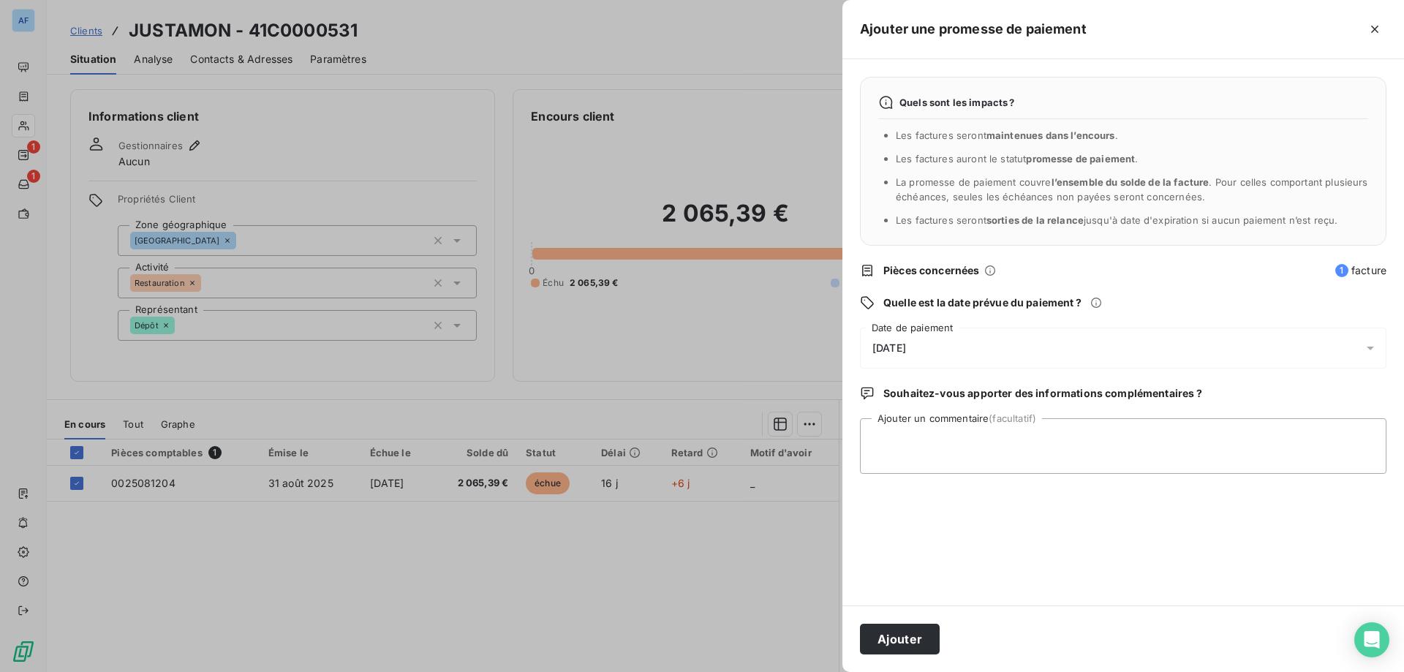
click at [952, 366] on div "[DATE]" at bounding box center [1123, 348] width 526 height 41
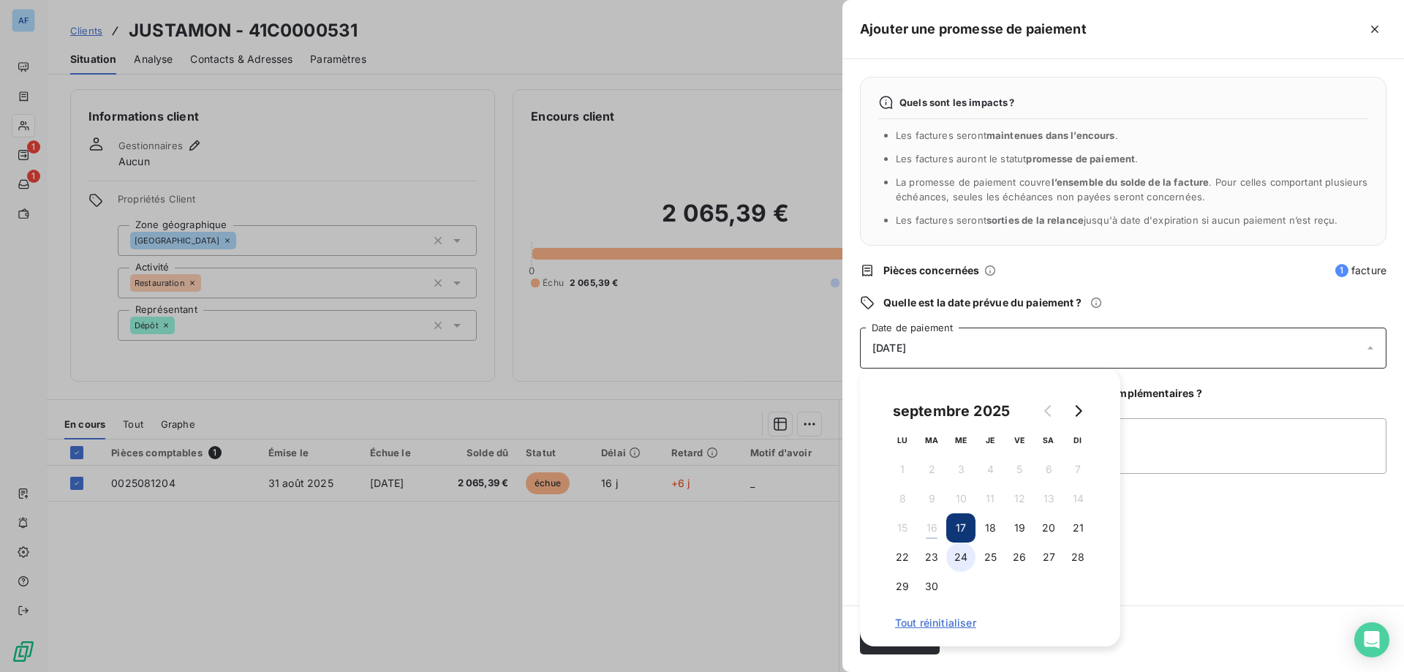
click at [964, 559] on button "24" at bounding box center [960, 556] width 29 height 29
click at [1224, 428] on textarea "Ajouter un commentaire (facultatif)" at bounding box center [1123, 446] width 526 height 56
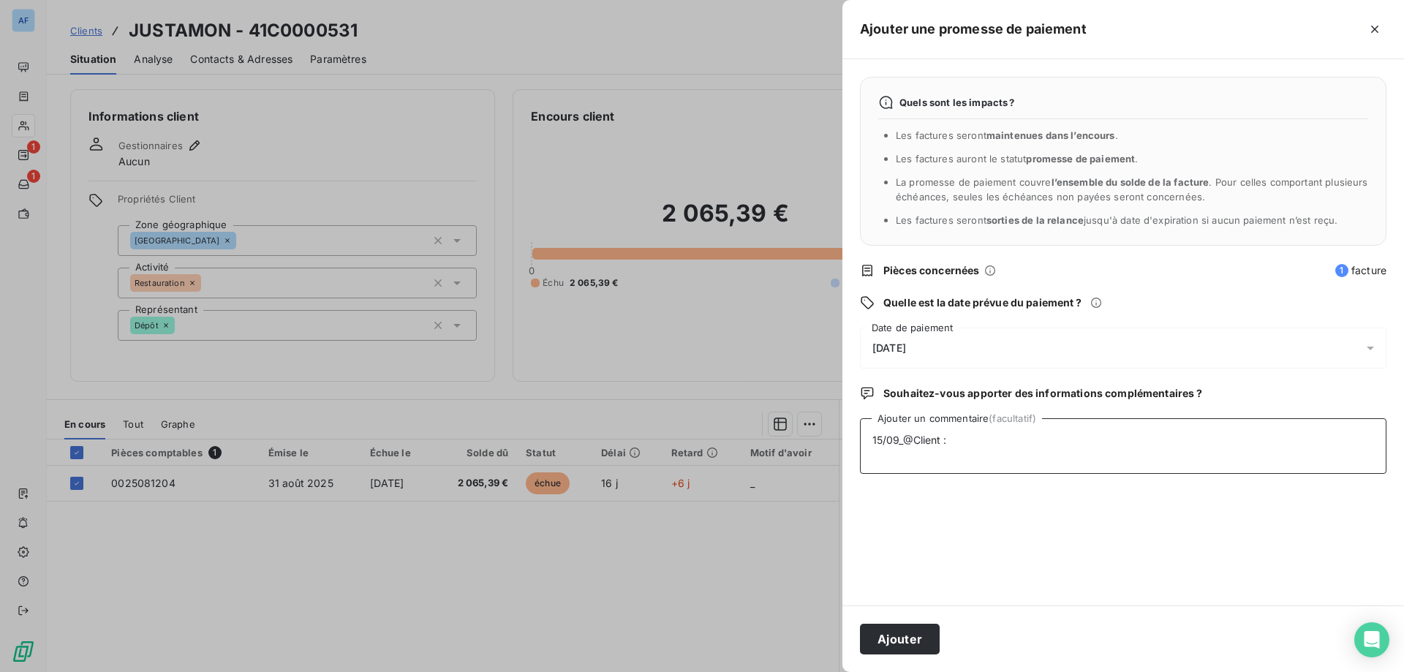
paste textarea "Bonjour Cheque parti le jour de livraison, n’ayant pu avoir le livreur celui-ci…"
click at [952, 442] on textarea "15/09_@Client : Bonjour Cheque parti le jour de livraison, n’ayant pu avoir le …" at bounding box center [1123, 446] width 526 height 56
click at [908, 460] on textarea "15/09_@Client : Bonjour Cheque parti le jour de livraison, n’ayant pu avoir le …" at bounding box center [1123, 446] width 526 height 56
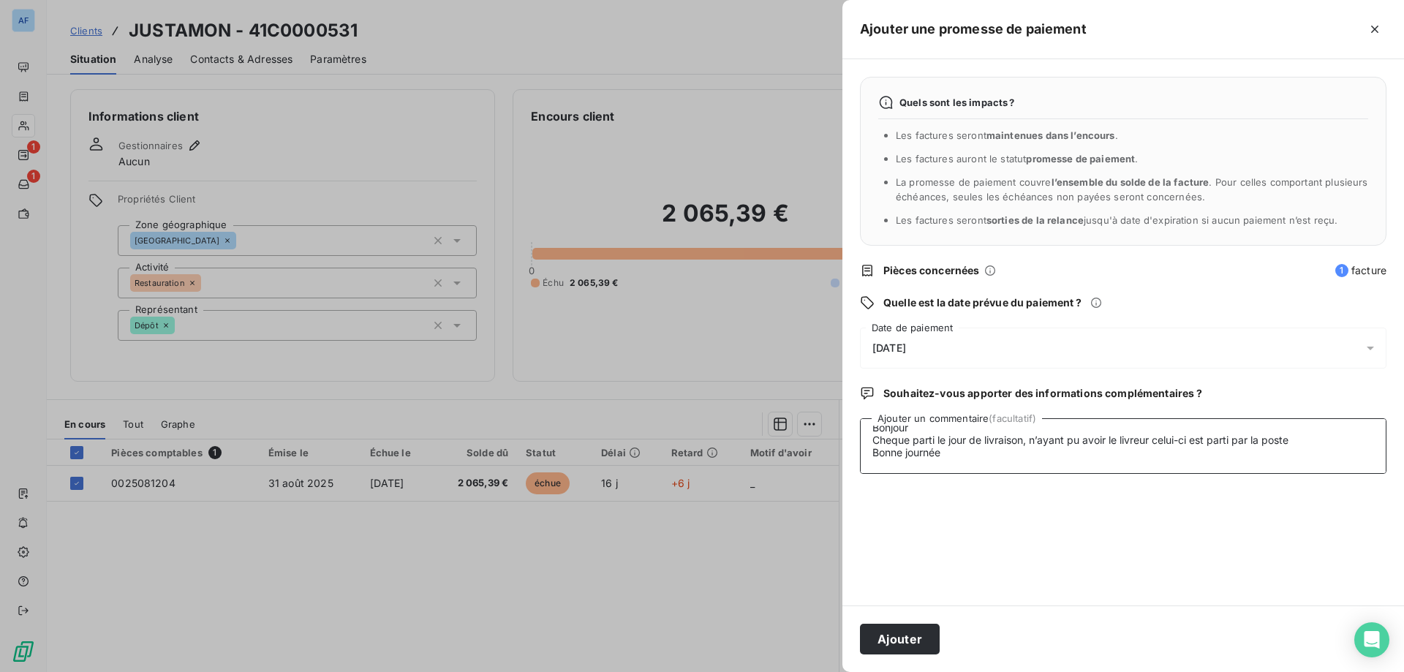
click at [906, 459] on textarea "15/09_@Client : Bonjour Cheque parti le jour de livraison, n’ayant pu avoir le …" at bounding box center [1123, 446] width 526 height 56
click at [994, 460] on textarea "15/09_@Client : Bonjour Cheque parti le jour de livraison, n’ayant pu avoir le …" at bounding box center [1123, 446] width 526 height 56
type textarea "15/09_@Client : Bonjour Cheque parti le jour de livraison, n’ayant pu avoir le …"
click at [904, 630] on button "Ajouter" at bounding box center [900, 639] width 80 height 31
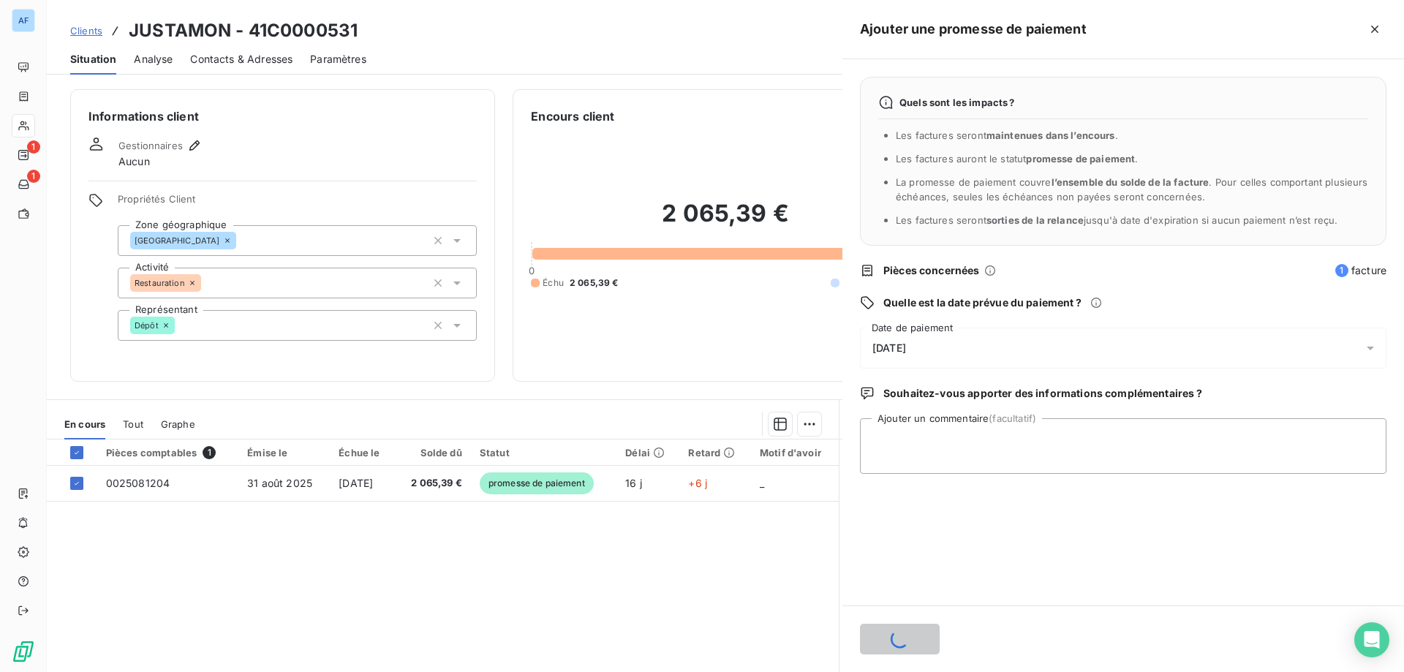
scroll to position [0, 0]
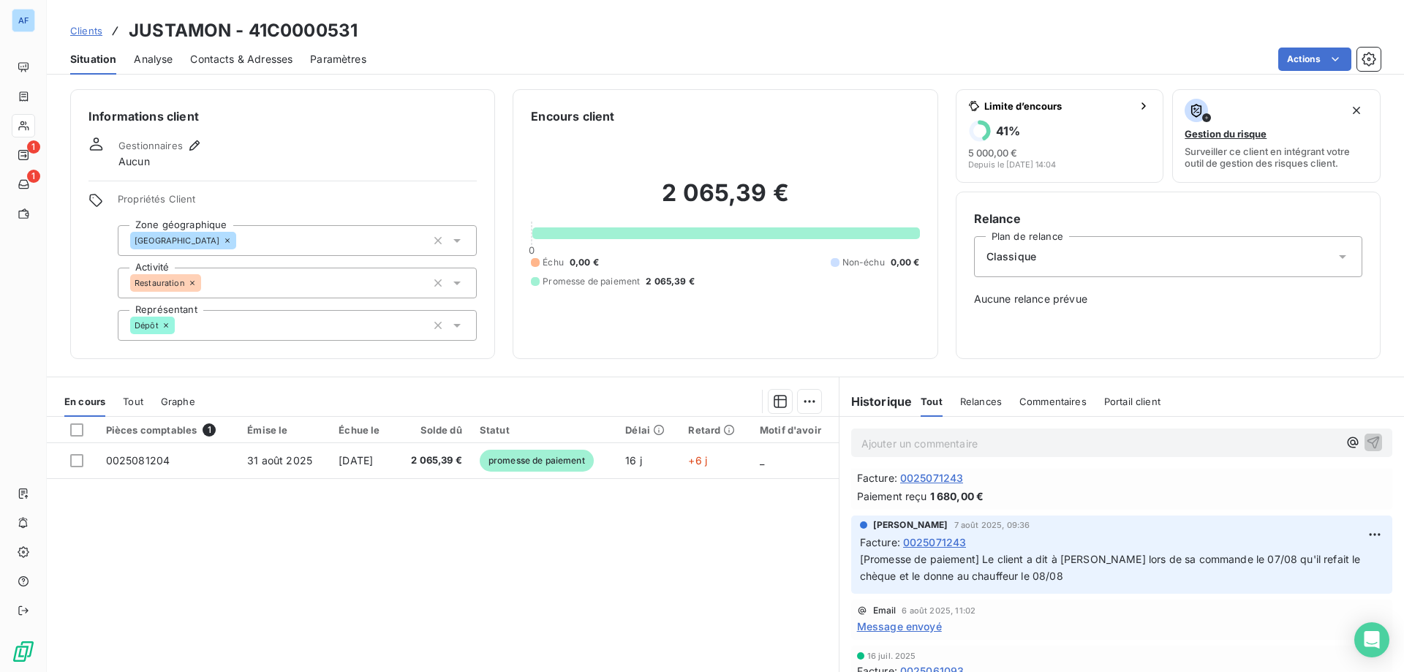
click at [92, 35] on span "Clients" at bounding box center [86, 31] width 32 height 12
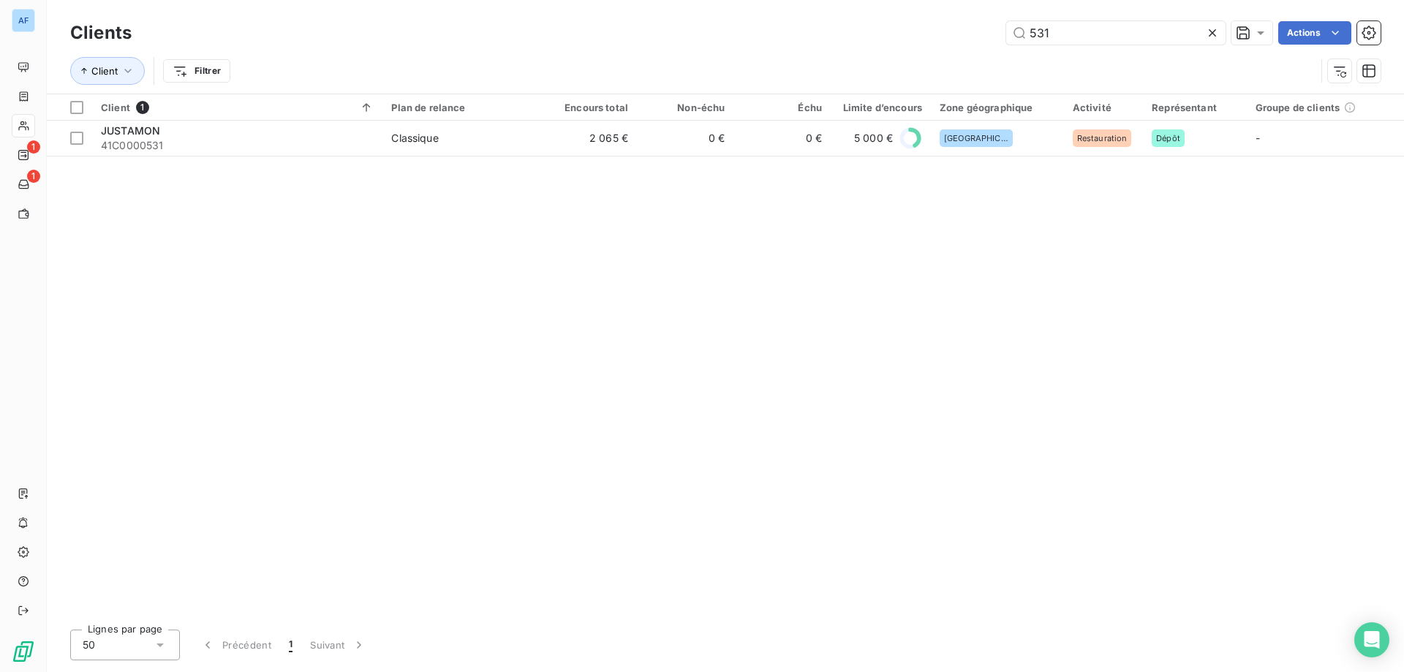
drag, startPoint x: 1066, startPoint y: 29, endPoint x: 814, endPoint y: 23, distance: 251.5
click at [814, 23] on div "531 Actions" at bounding box center [764, 32] width 1231 height 23
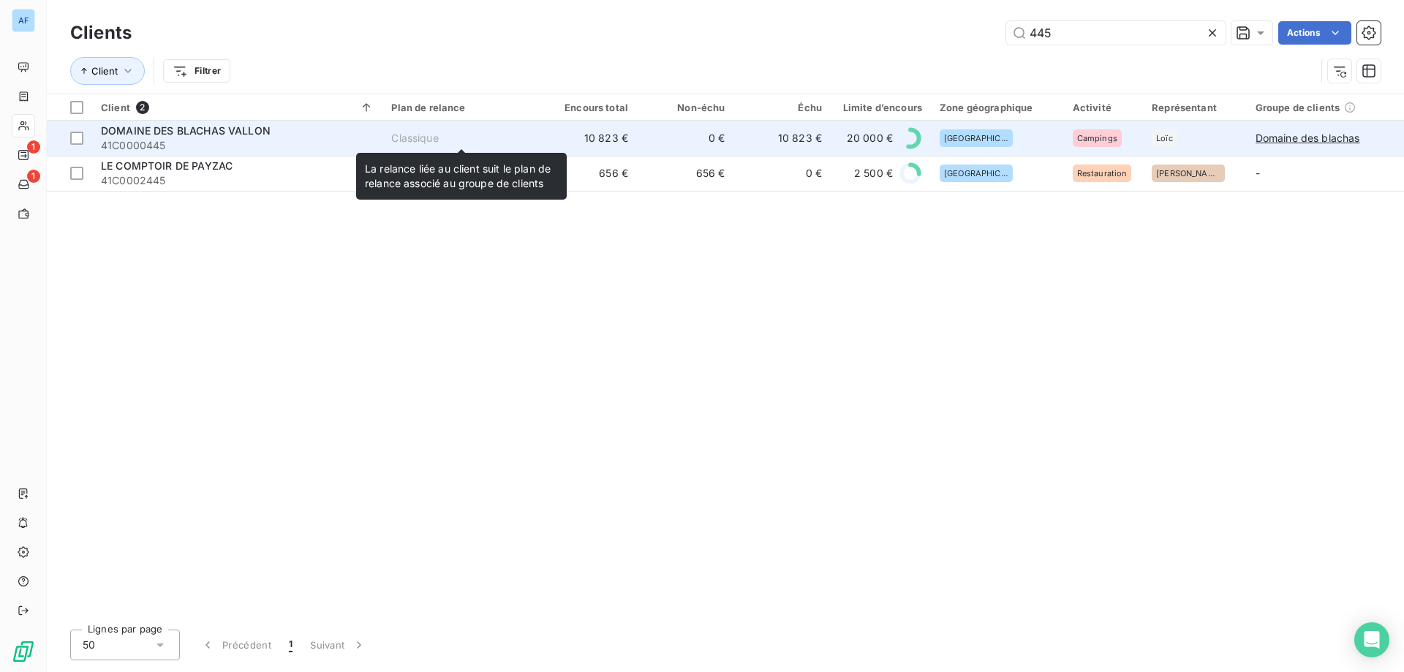
type input "445"
click at [429, 141] on div "Classique" at bounding box center [414, 138] width 47 height 15
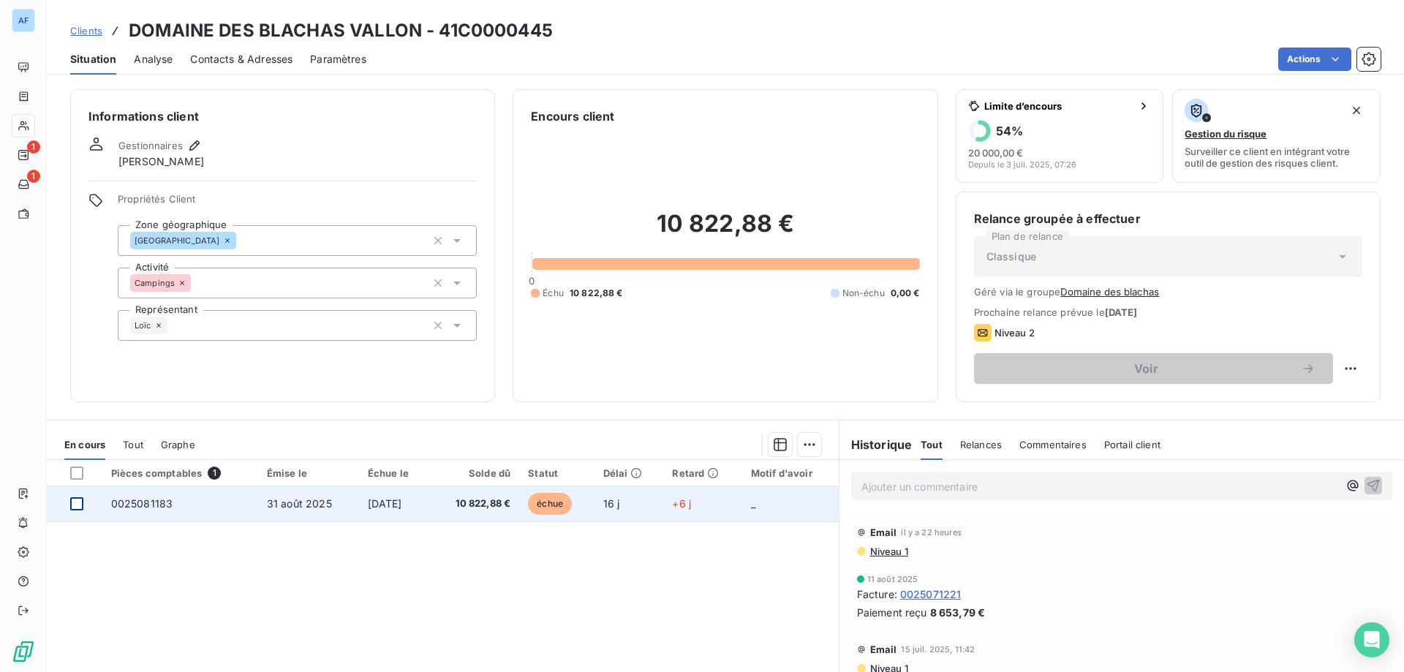
click at [72, 508] on div at bounding box center [76, 503] width 13 height 13
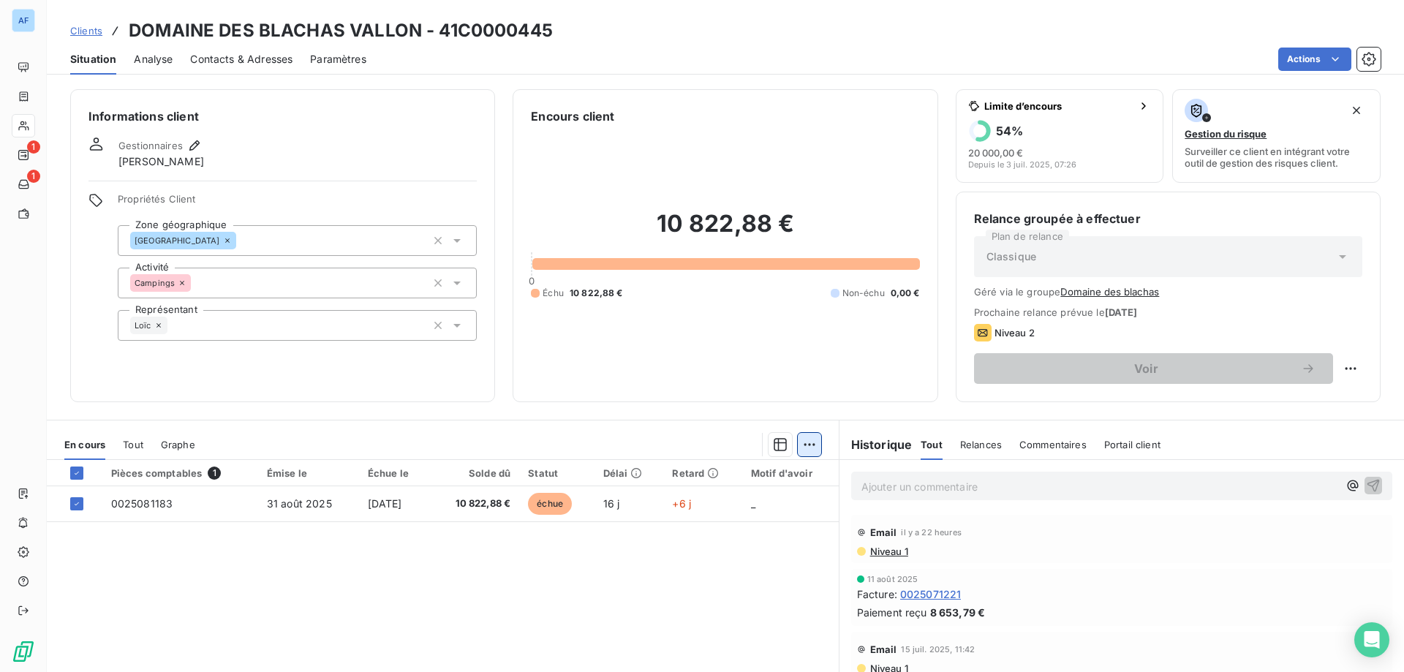
click at [803, 454] on html "AF 1 1 Clients DOMAINE DES BLACHAS VALLON - 41C0000445 Situation Analyse Contac…" at bounding box center [702, 336] width 1404 height 672
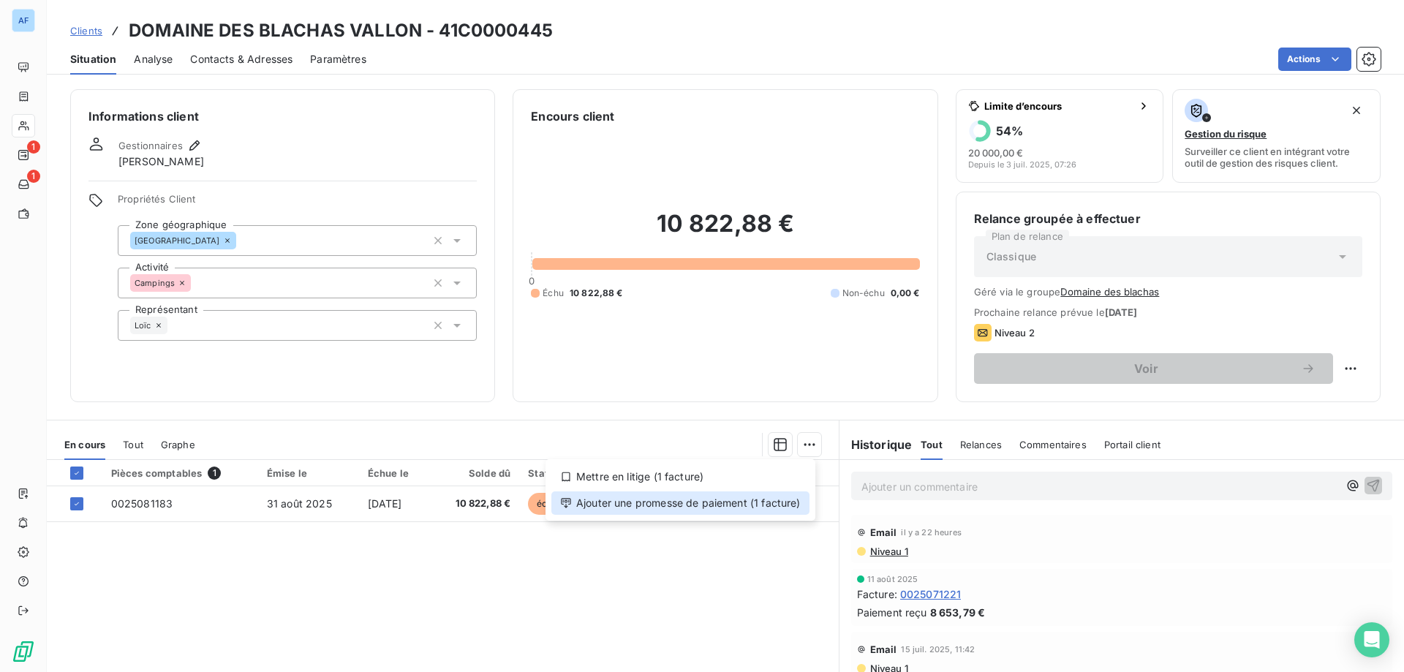
click at [753, 503] on div "Ajouter une promesse de paiement (1 facture)" at bounding box center [680, 502] width 258 height 23
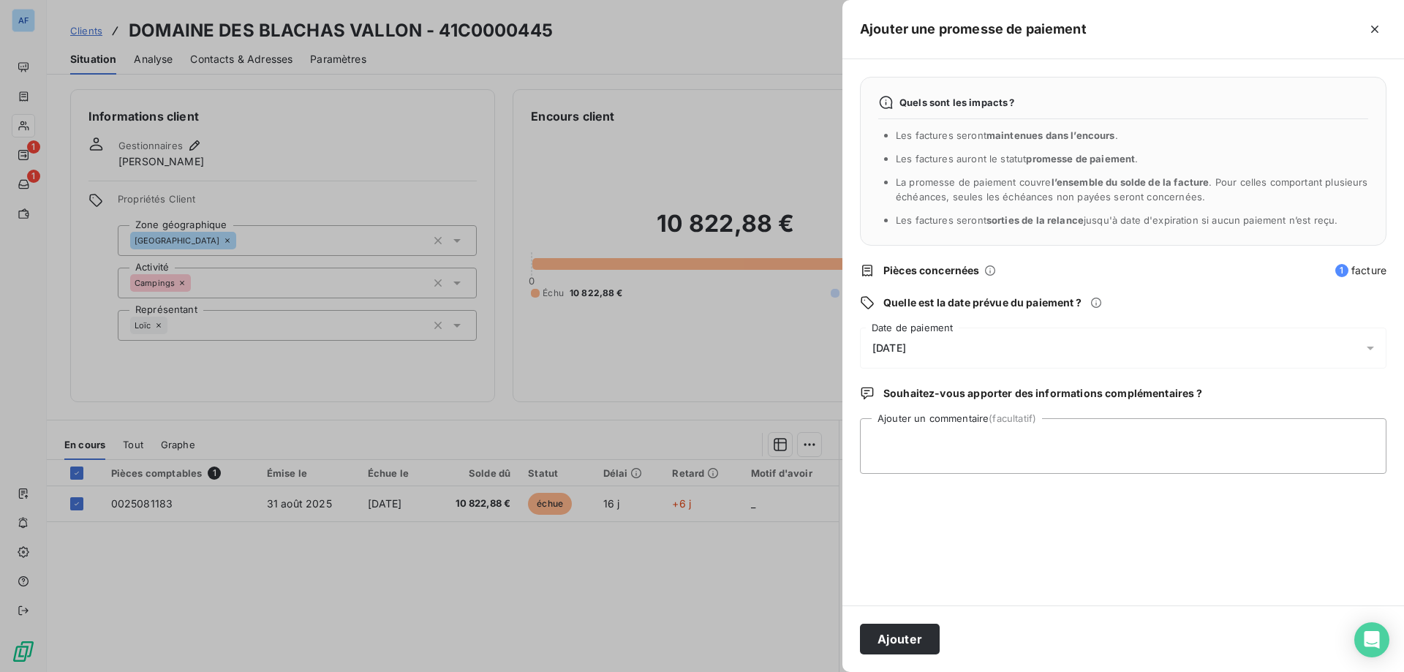
click at [973, 350] on div "[DATE]" at bounding box center [1123, 348] width 526 height 41
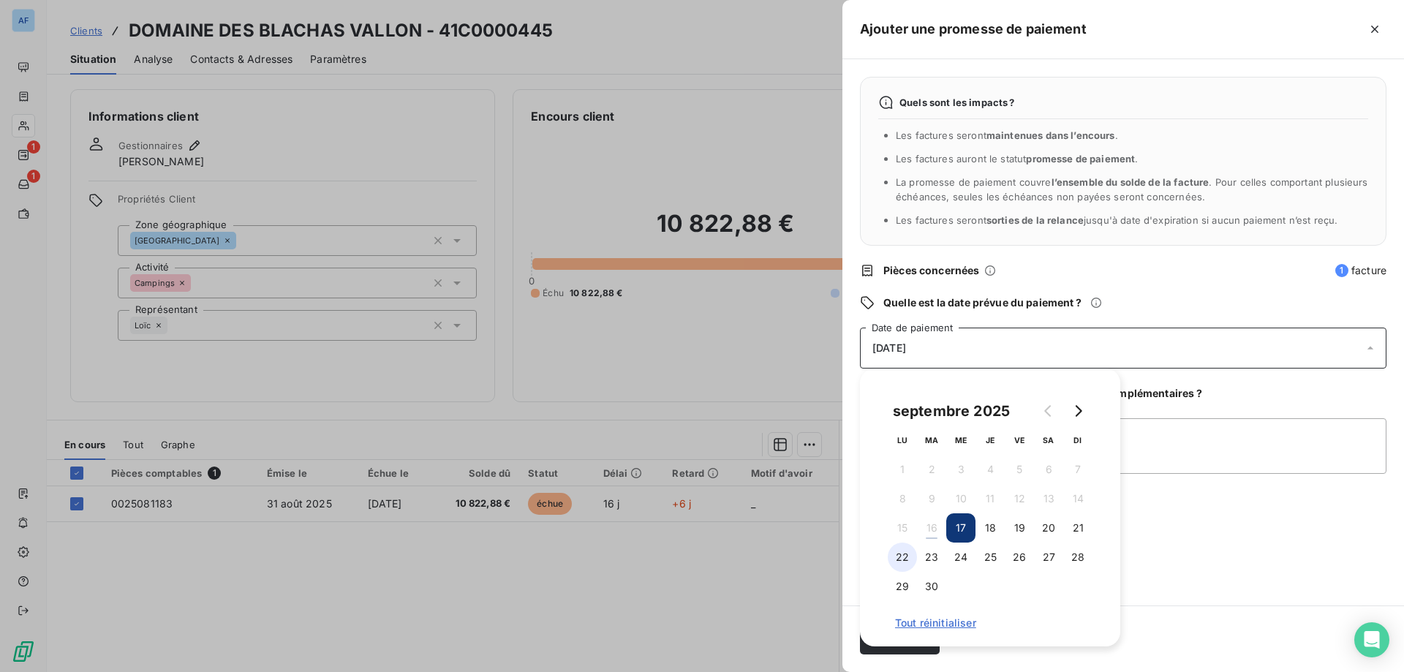
click at [903, 559] on button "22" at bounding box center [901, 556] width 29 height 29
click at [1222, 468] on textarea "Ajouter un commentaire (facultatif)" at bounding box center [1123, 446] width 526 height 56
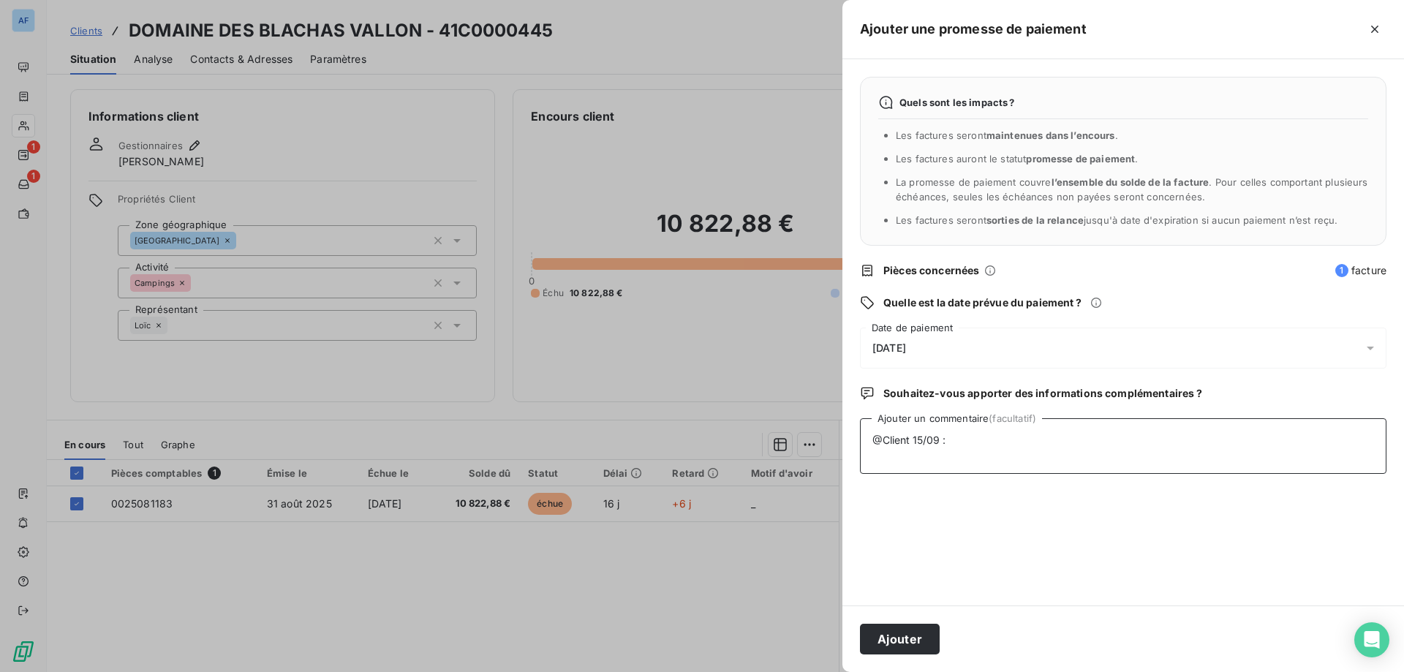
paste textarea "Bonjour, Le virement est en cours. Veuillez nous excuser pour ce retard de paie…"
click at [934, 440] on textarea "@Client 15/09 : Bonjour, Le virement est en cours. Veuillez nous excuser pour c…" at bounding box center [1123, 446] width 526 height 56
type textarea "@Client 15/09 : Bonjour, Le virement est en cours. Veuillez nous excuser pour c…"
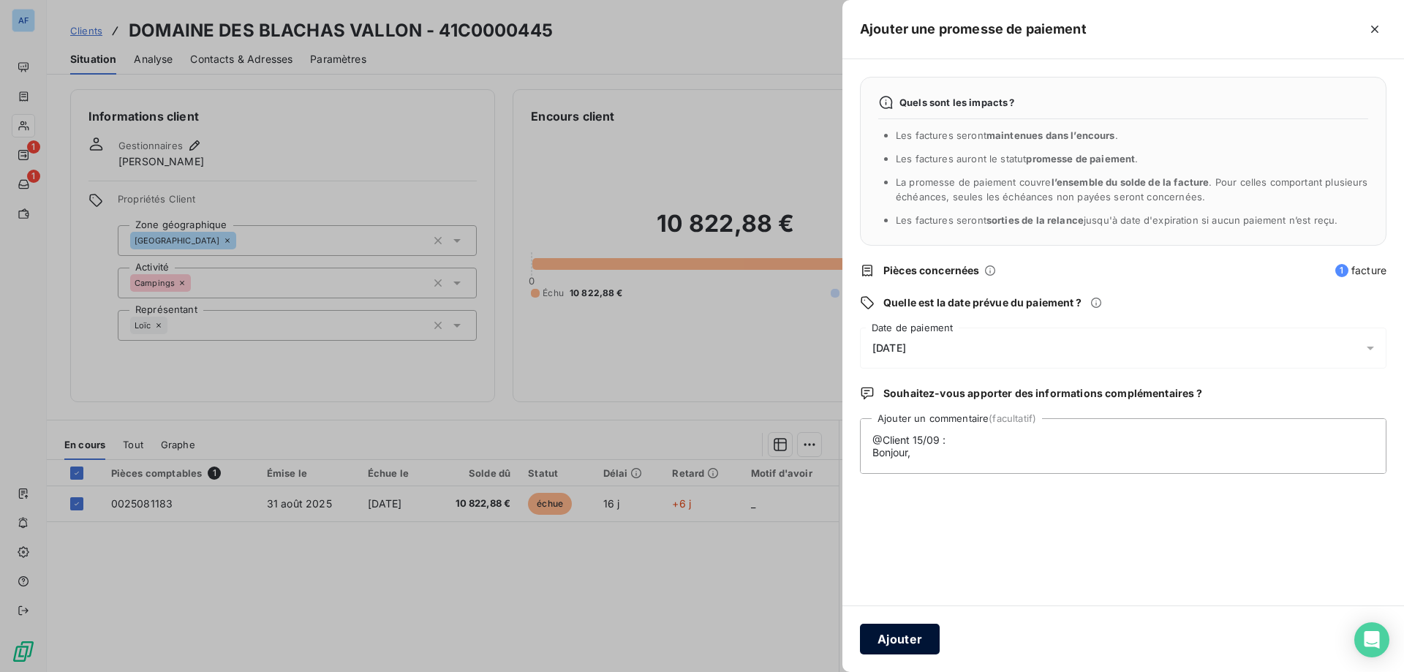
click at [912, 634] on button "Ajouter" at bounding box center [900, 639] width 80 height 31
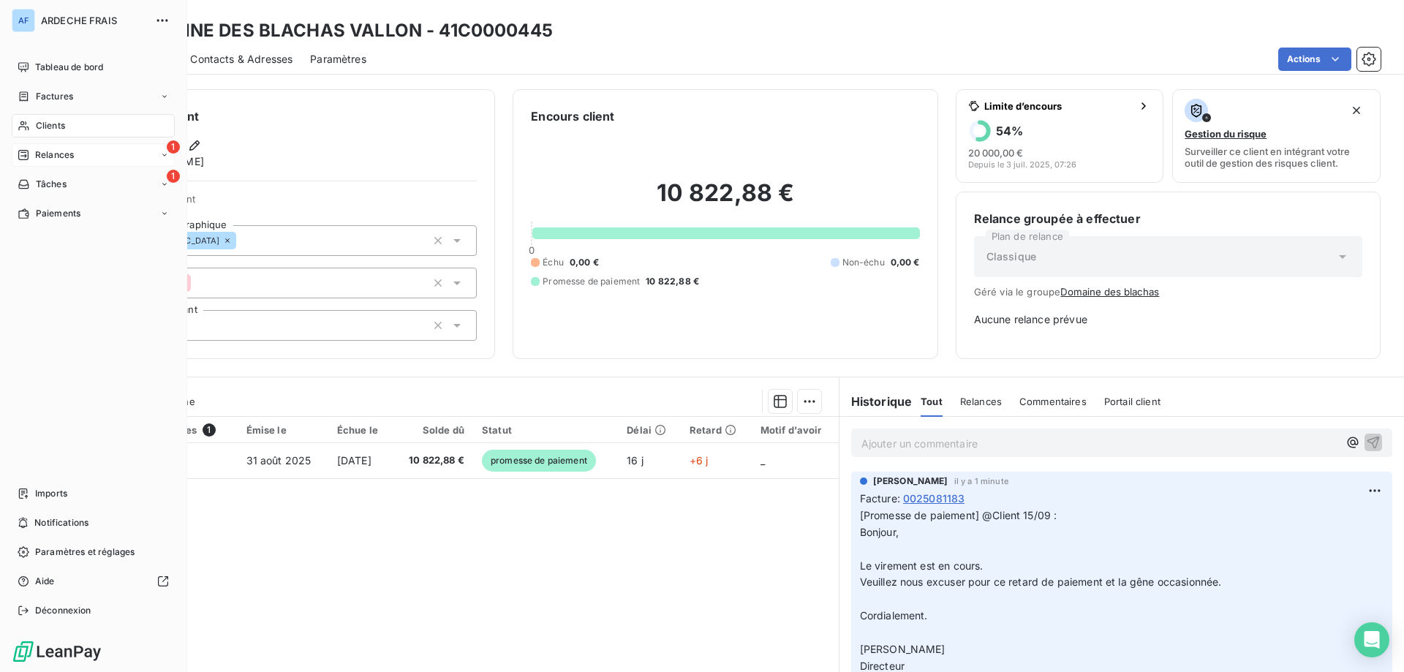
click at [21, 159] on icon at bounding box center [24, 155] width 12 height 12
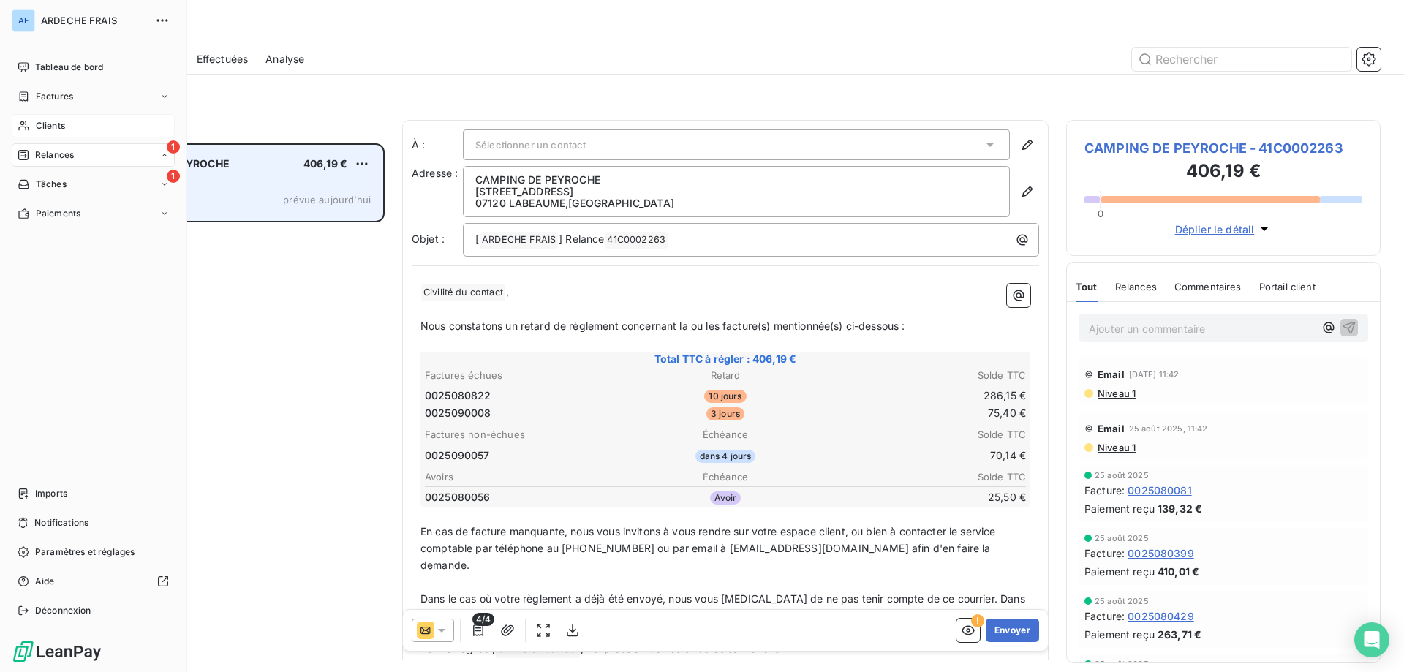
scroll to position [518, 303]
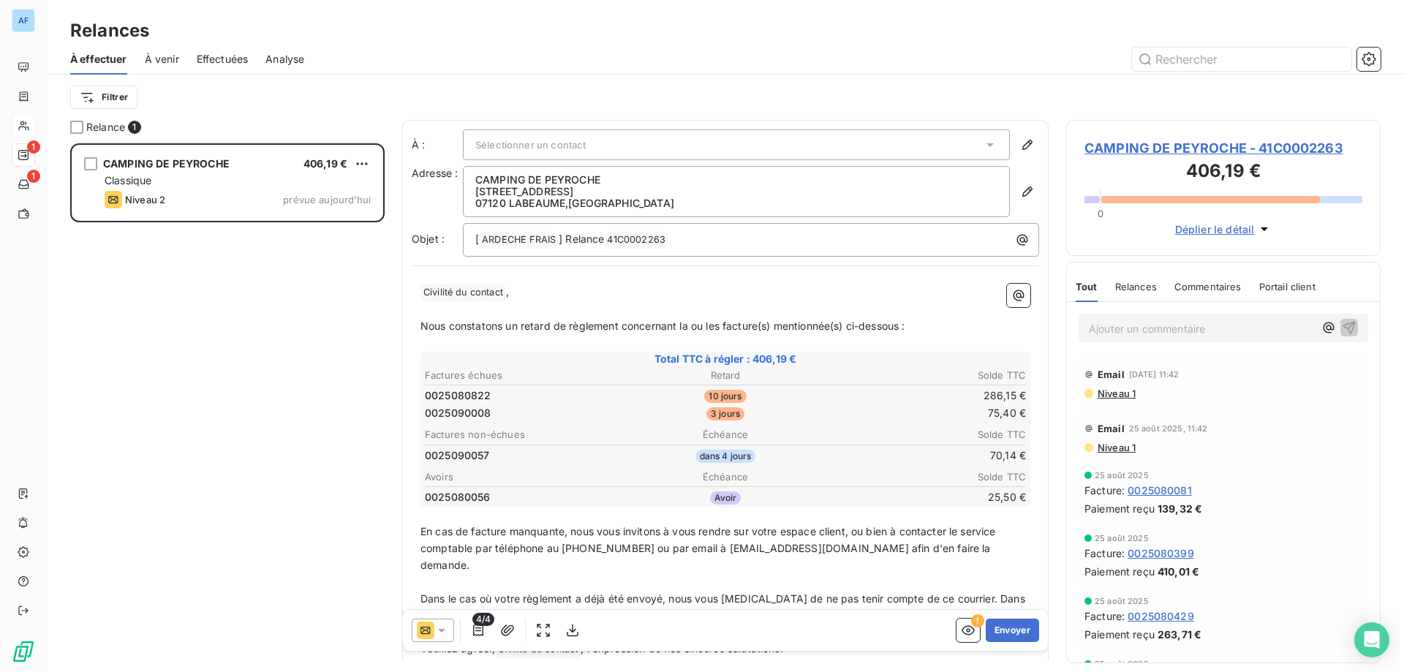
click at [551, 143] on span "Sélectionner un contact" at bounding box center [530, 145] width 110 height 12
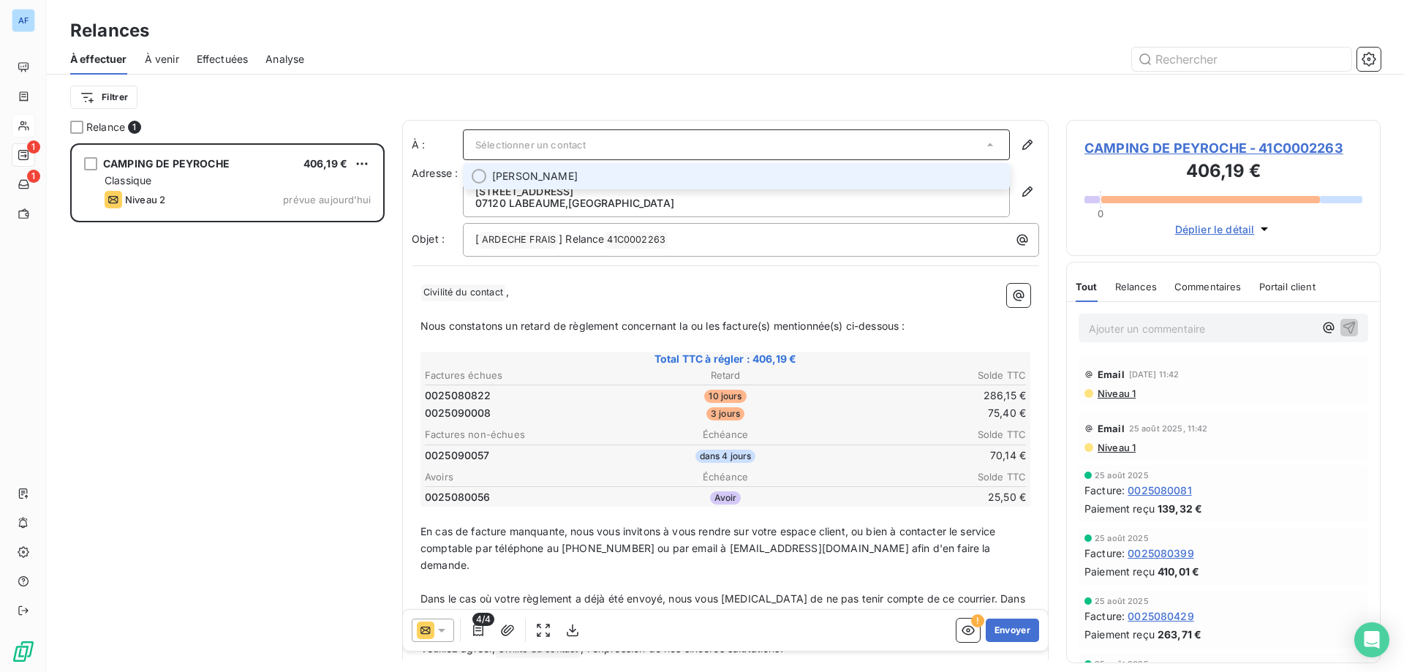
click at [548, 175] on span "[PERSON_NAME]" at bounding box center [535, 176] width 86 height 15
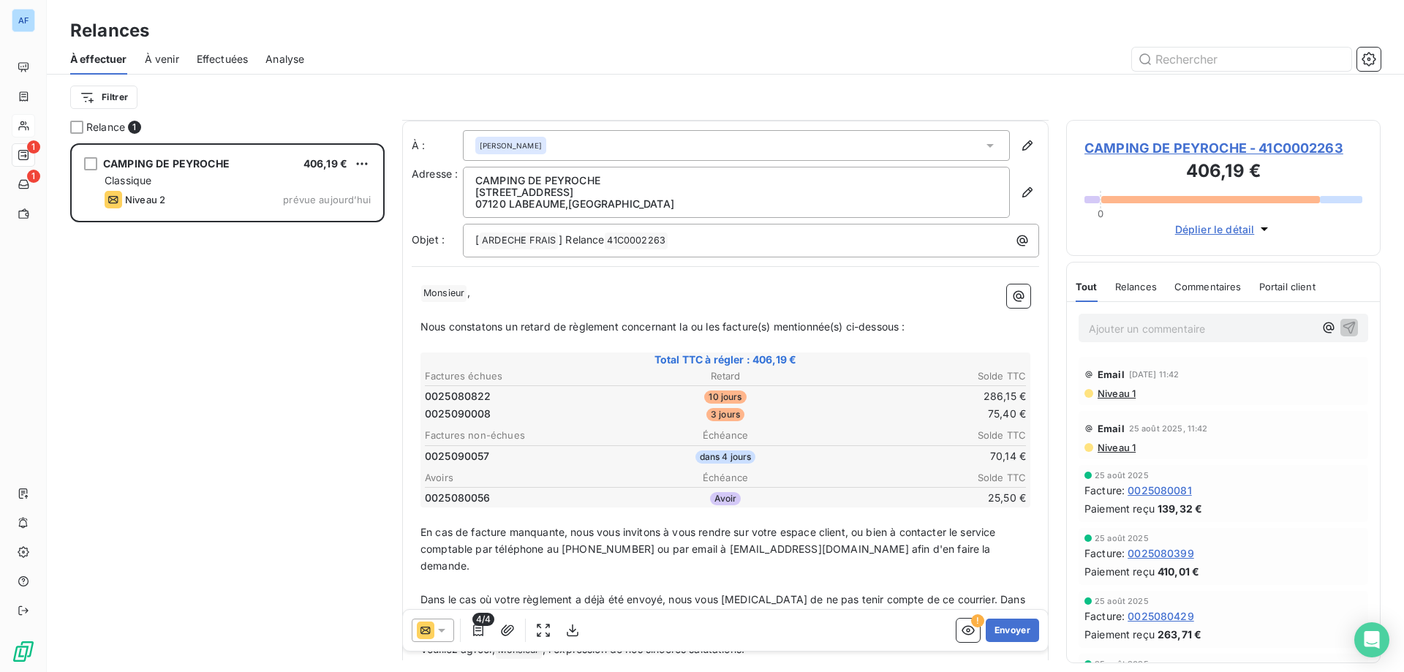
scroll to position [91, 0]
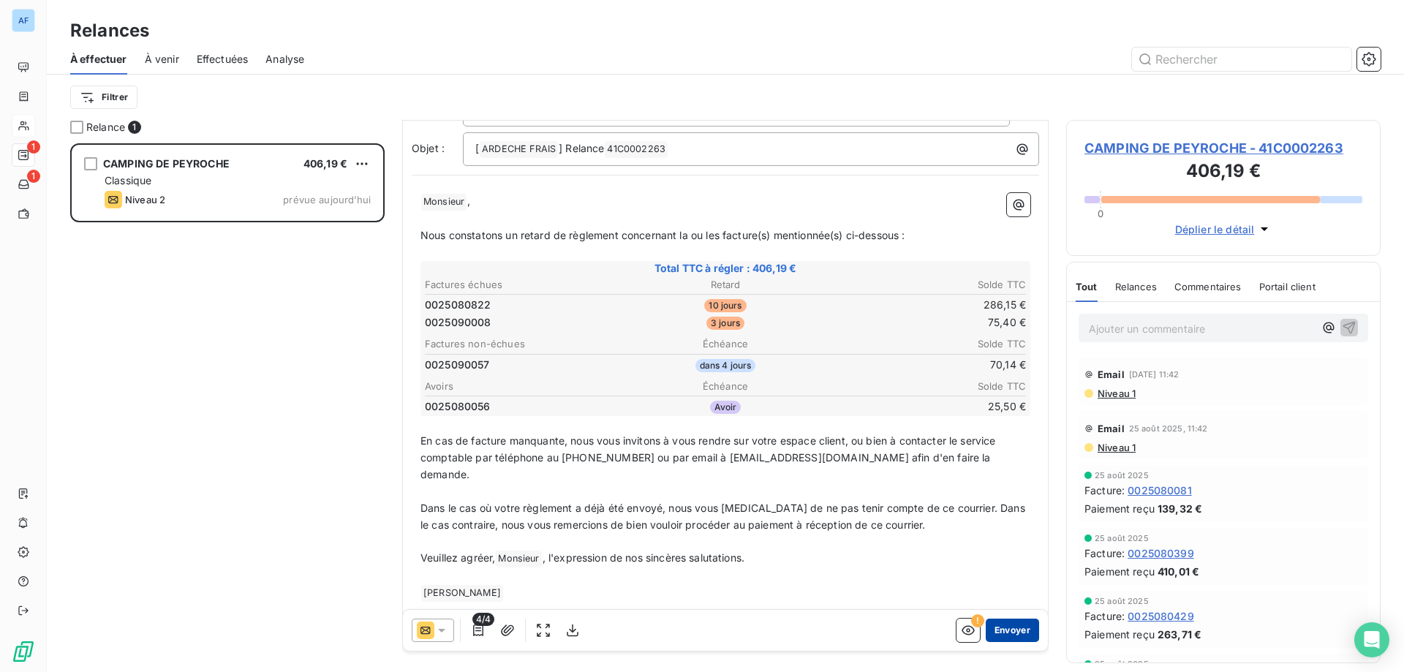
click at [1014, 633] on button "Envoyer" at bounding box center [1011, 629] width 53 height 23
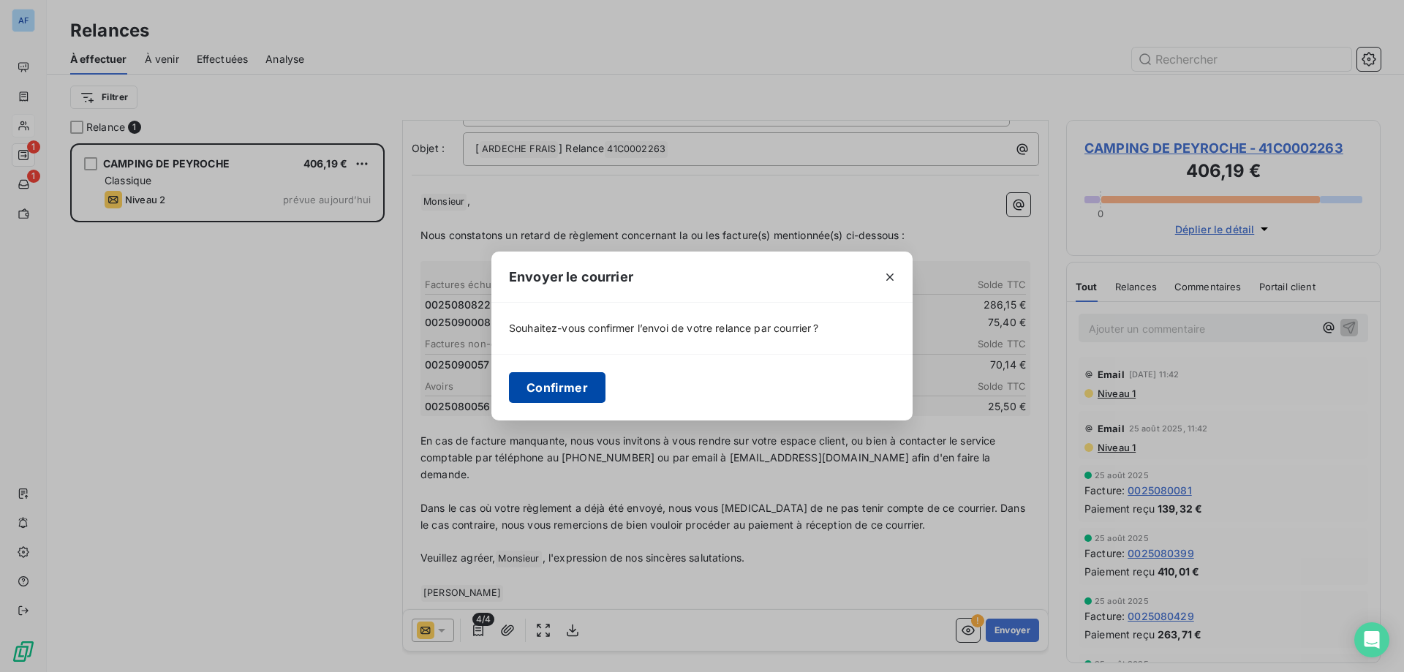
click at [587, 382] on button "Confirmer" at bounding box center [557, 387] width 96 height 31
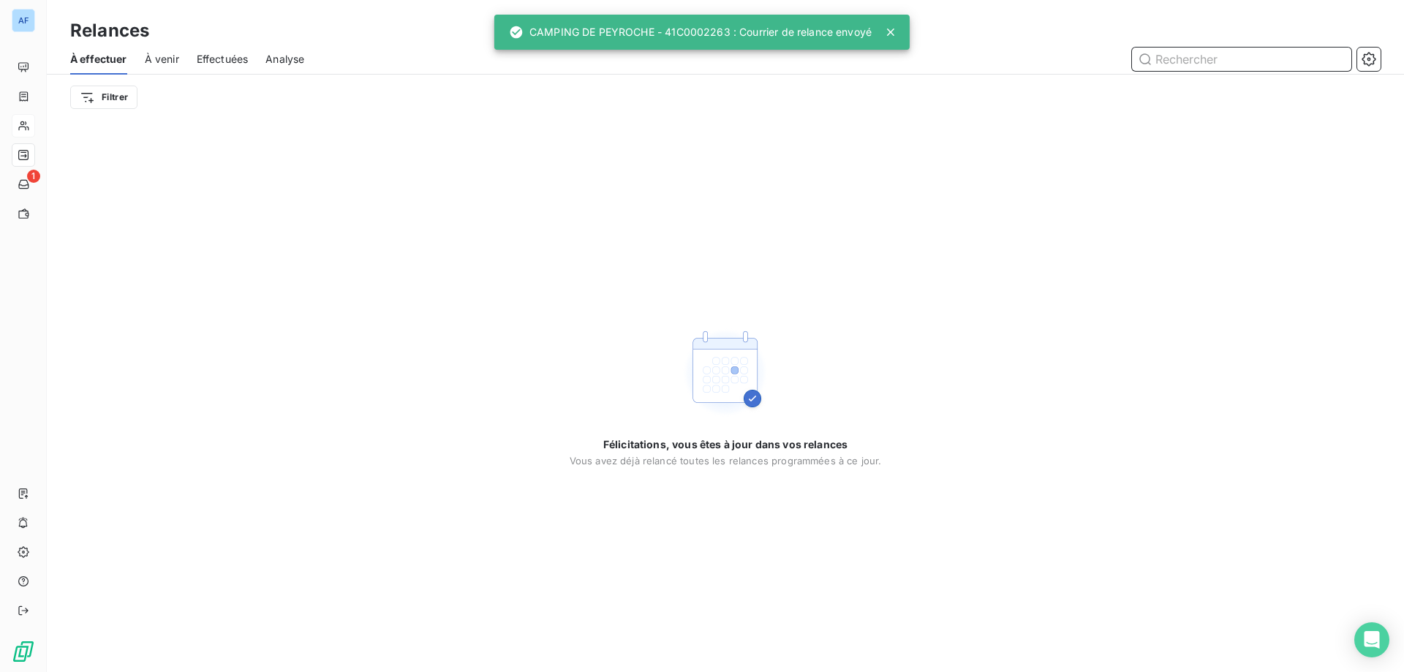
click at [174, 70] on div "À venir" at bounding box center [162, 59] width 34 height 31
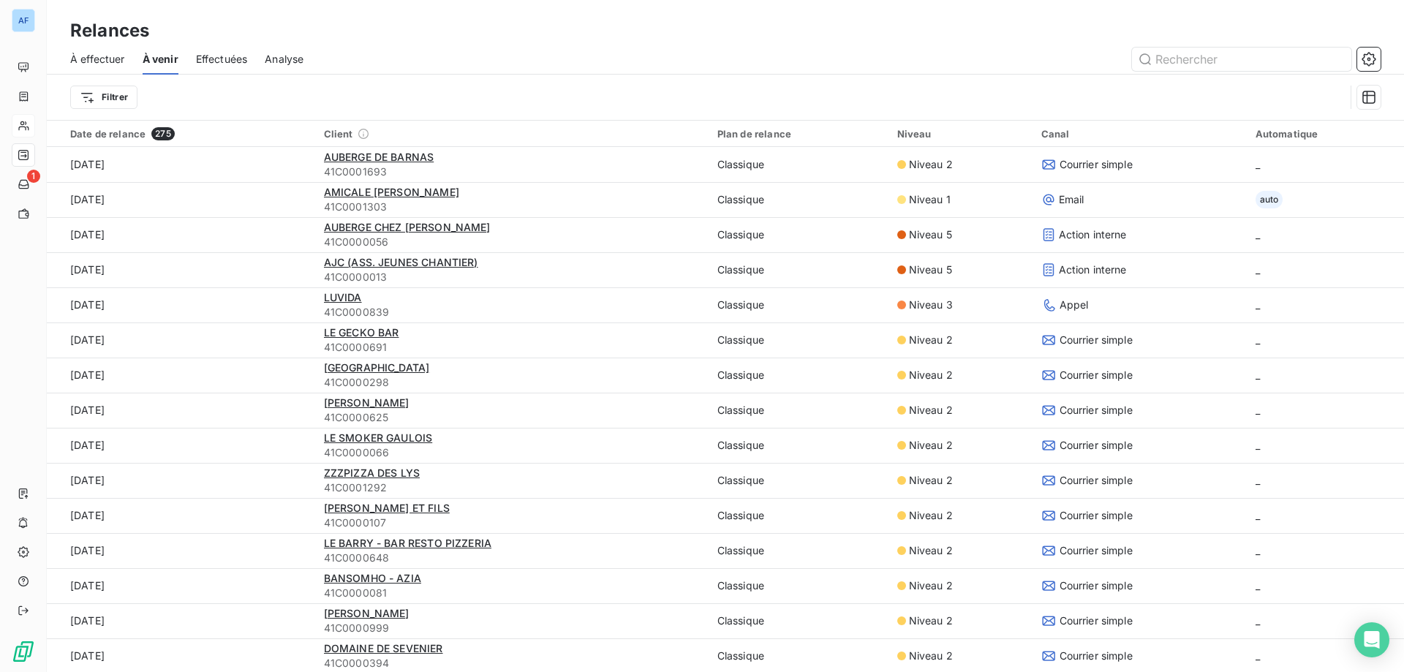
click at [231, 67] on div "Effectuées" at bounding box center [222, 59] width 52 height 31
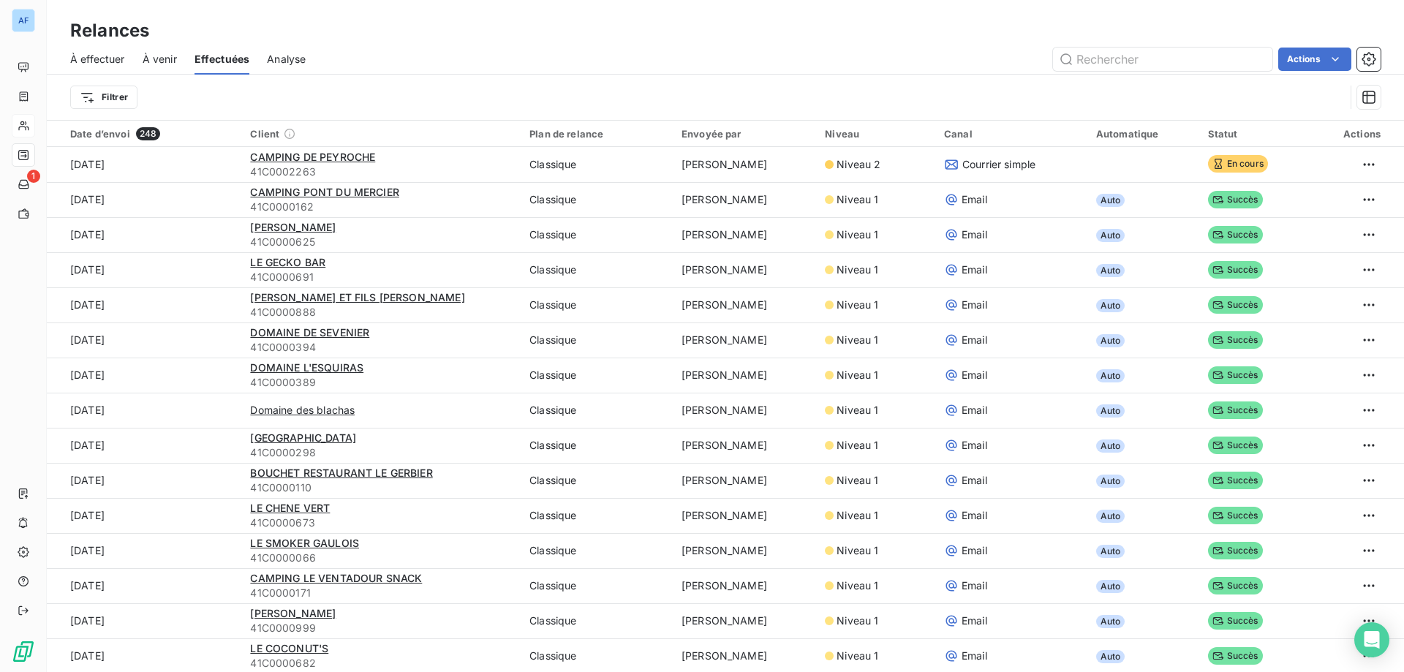
click at [96, 68] on div "À effectuer" at bounding box center [97, 59] width 55 height 31
